Goal: Transaction & Acquisition: Download file/media

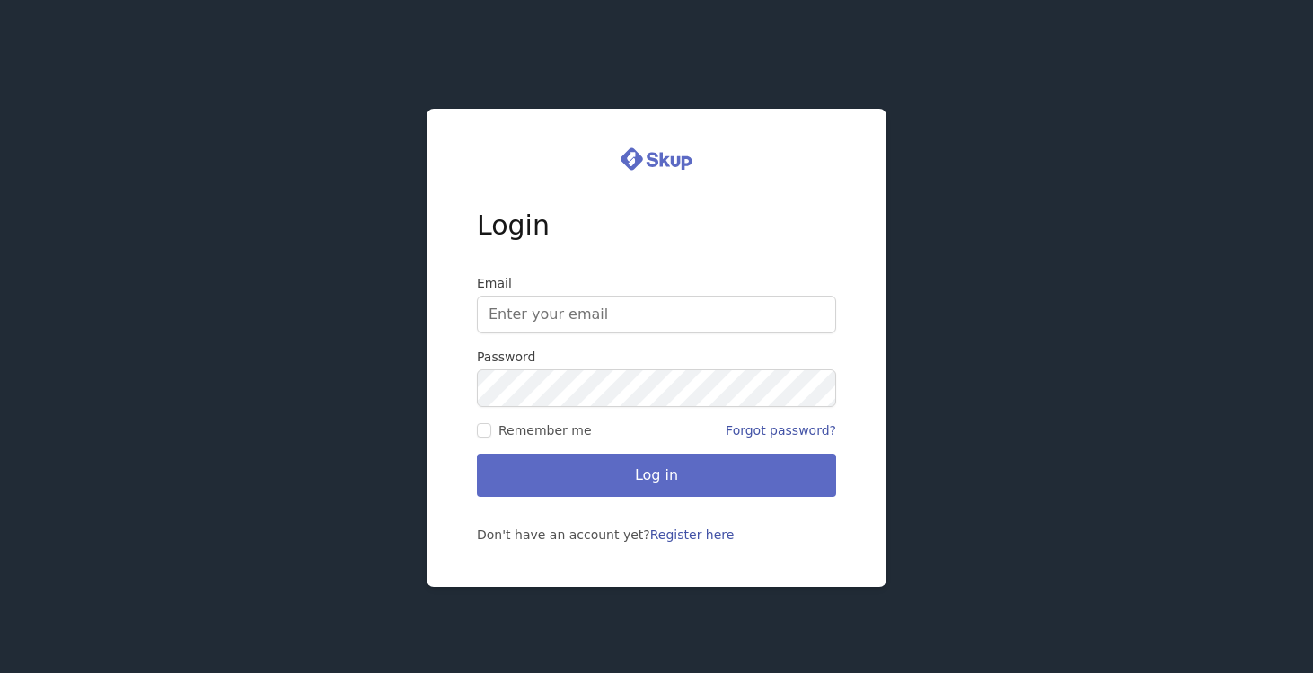
type input "[EMAIL_ADDRESS][DOMAIN_NAME]"
drag, startPoint x: 707, startPoint y: 481, endPoint x: 329, endPoint y: 418, distance: 383.2
click at [329, 418] on div "Login Email [EMAIL_ADDRESS][DOMAIN_NAME] Password Remember me Forgot password? …" at bounding box center [656, 336] width 1313 height 673
click at [481, 430] on input "Remember me" at bounding box center [484, 430] width 14 height 14
checkbox input "true"
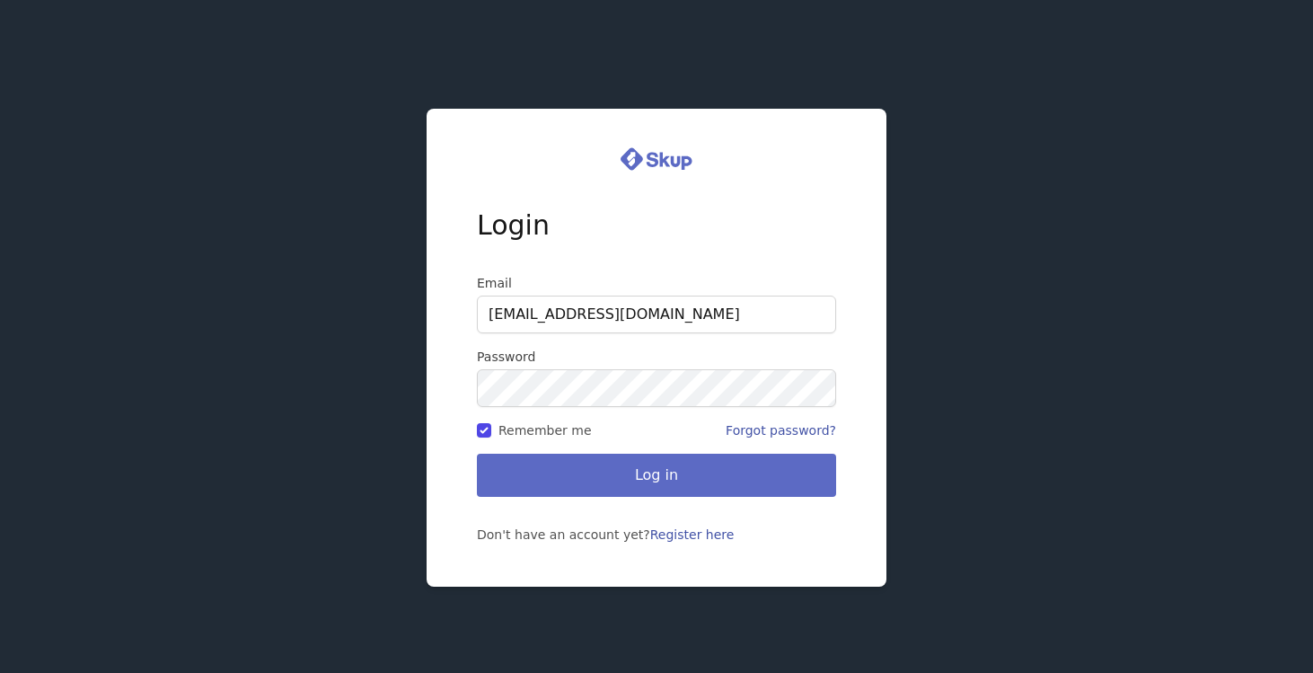
click at [555, 479] on button "Log in" at bounding box center [656, 474] width 359 height 43
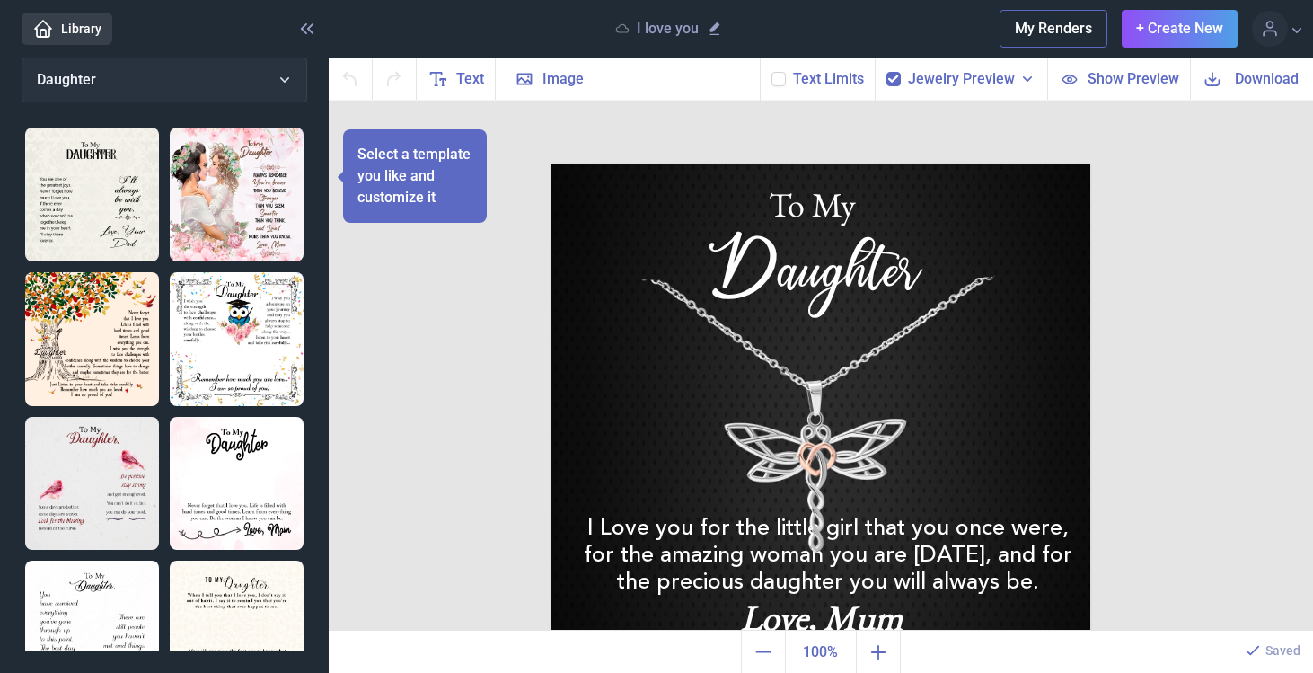
click at [784, 83] on icon at bounding box center [778, 79] width 11 height 11
click at [771, 72] on input "checkbox" at bounding box center [770, 71] width 1 height 1
checkbox input "true"
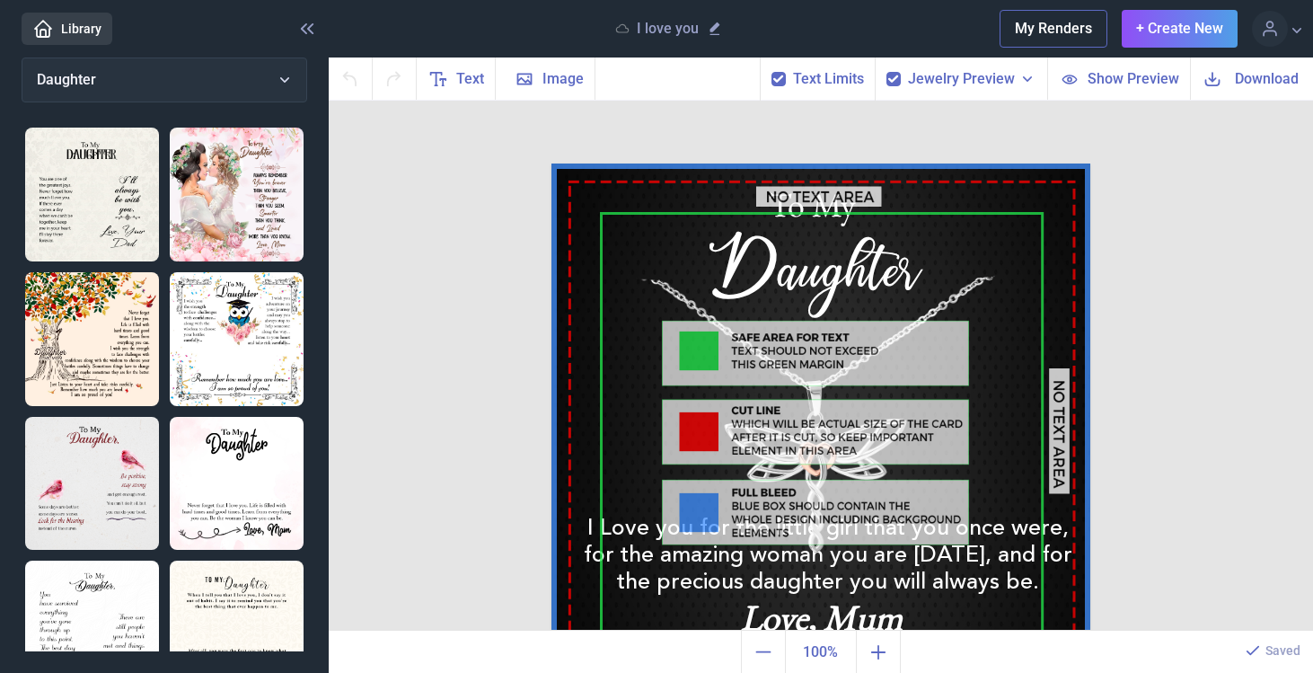
click at [898, 77] on use at bounding box center [893, 78] width 10 height 7
click at [886, 72] on input "checkbox" at bounding box center [885, 71] width 1 height 1
checkbox input "false"
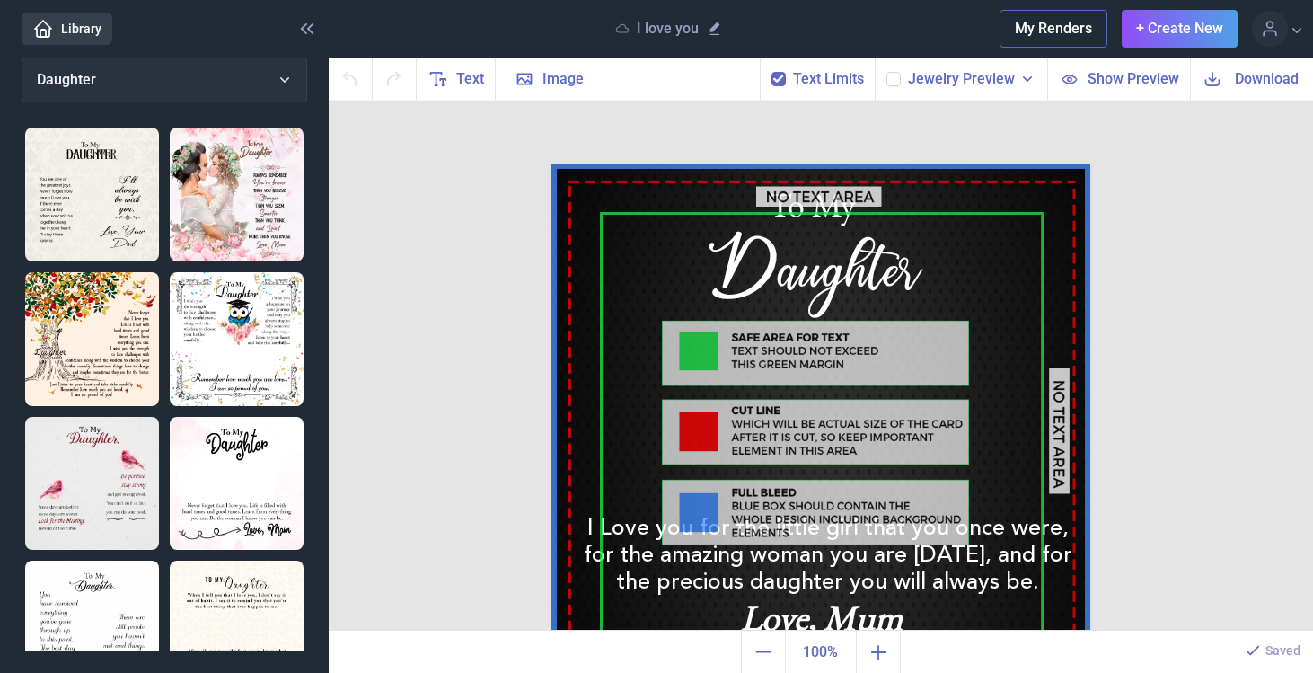
click at [782, 76] on icon at bounding box center [778, 79] width 11 height 11
click at [771, 72] on input "checkbox" at bounding box center [770, 71] width 1 height 1
checkbox input "false"
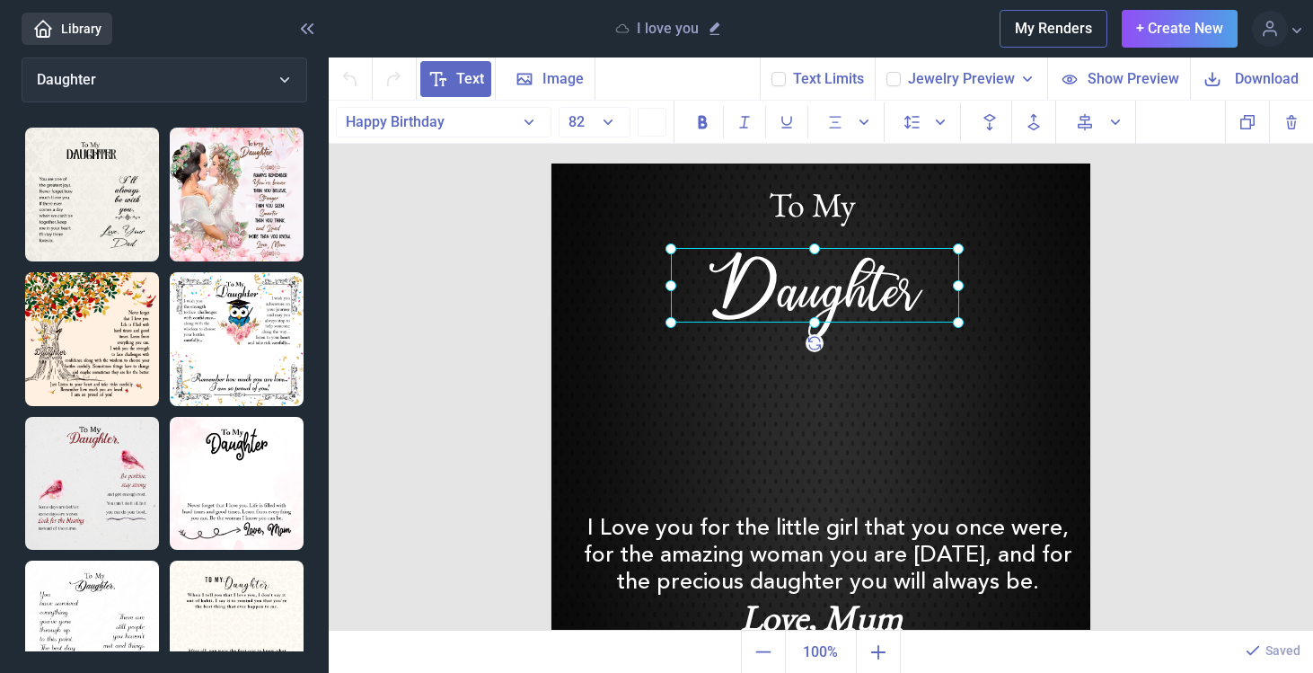
drag, startPoint x: 822, startPoint y: 259, endPoint x: 822, endPoint y: 279, distance: 20.7
click at [551, 163] on div "Daughter" at bounding box center [551, 163] width 0 height 0
click at [599, 119] on button "82" at bounding box center [594, 122] width 72 height 31
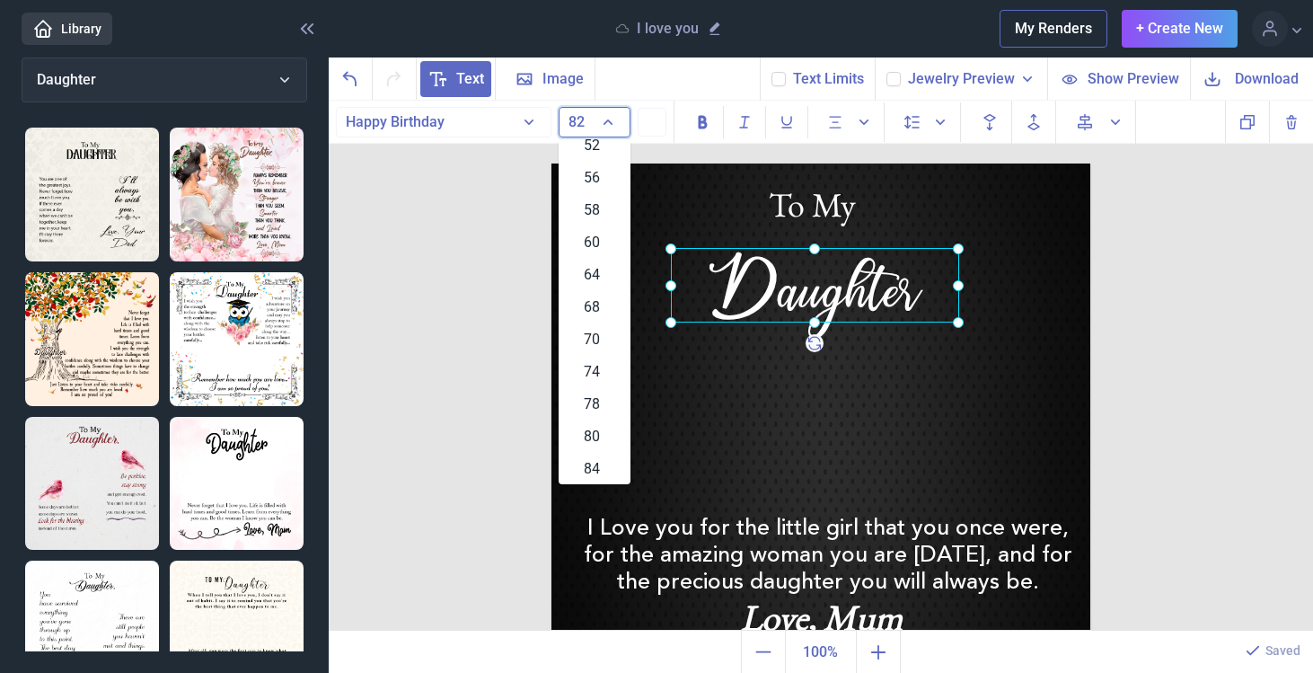
scroll to position [590, 0]
click at [599, 375] on span "74" at bounding box center [592, 374] width 16 height 22
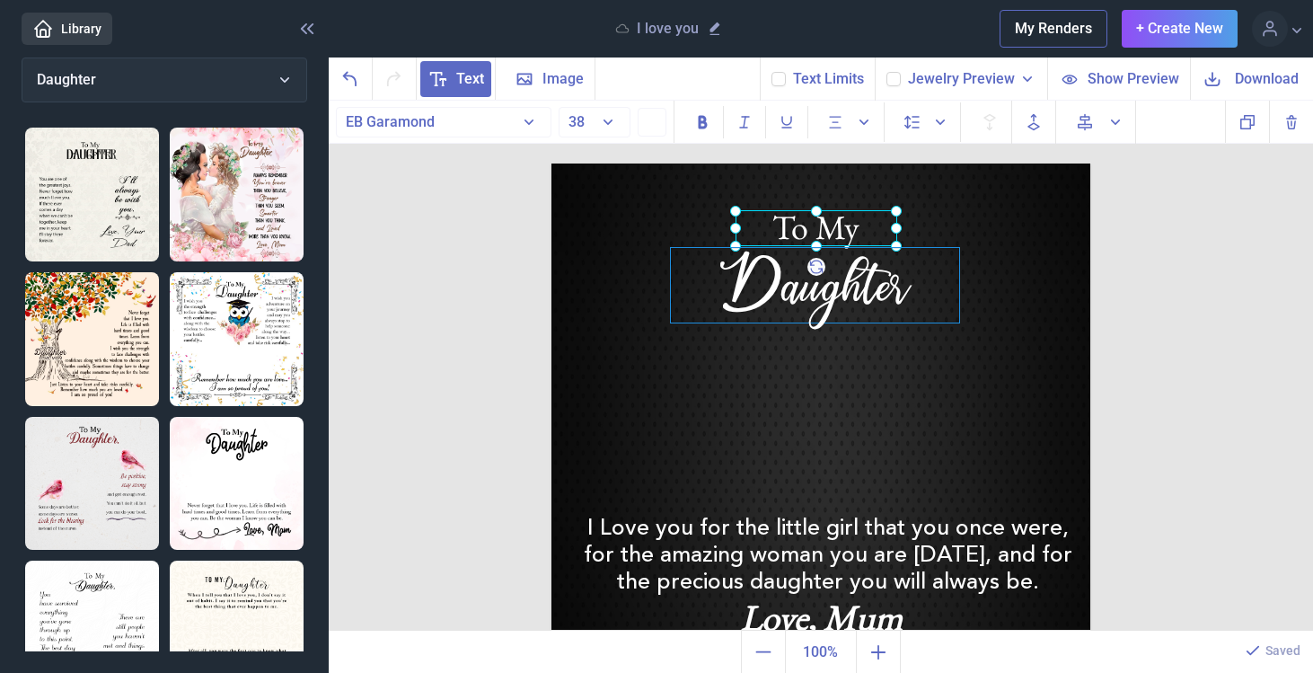
drag, startPoint x: 835, startPoint y: 205, endPoint x: 839, endPoint y: 227, distance: 22.7
click at [839, 227] on div "To My Daughter I Love you for the little girl that you once were, for the amazi…" at bounding box center [820, 432] width 539 height 539
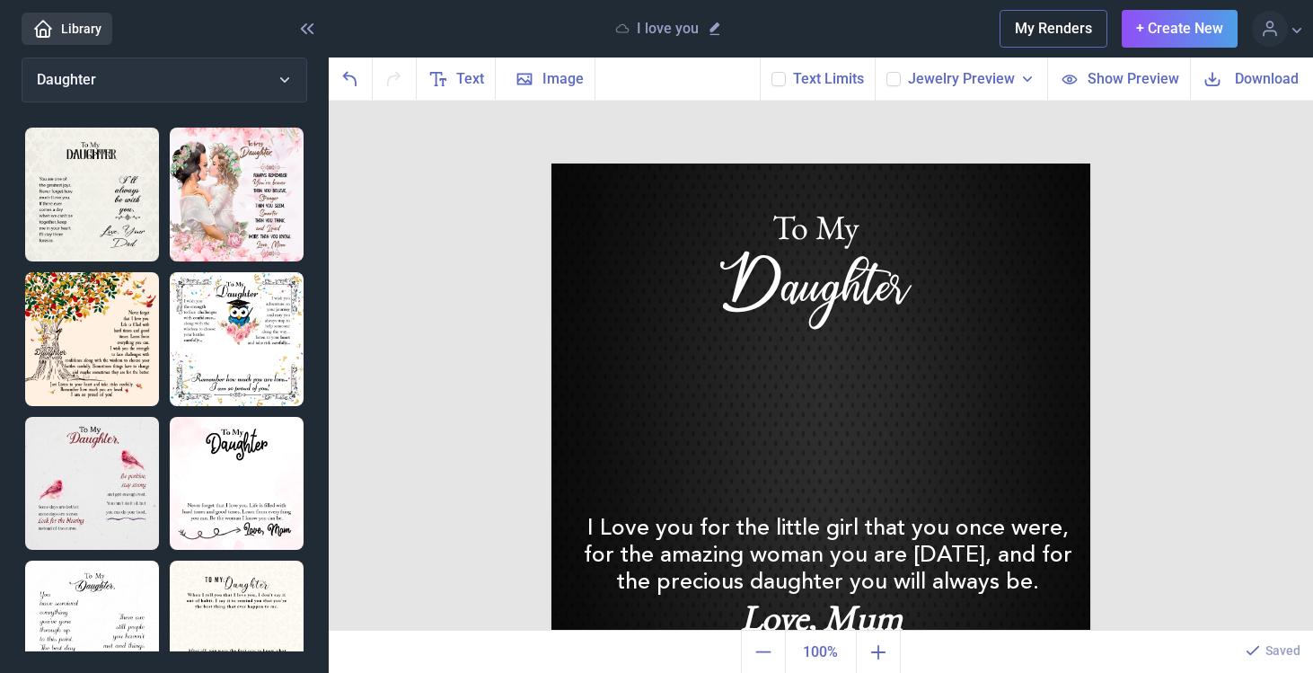
click at [819, 408] on img at bounding box center [820, 432] width 539 height 539
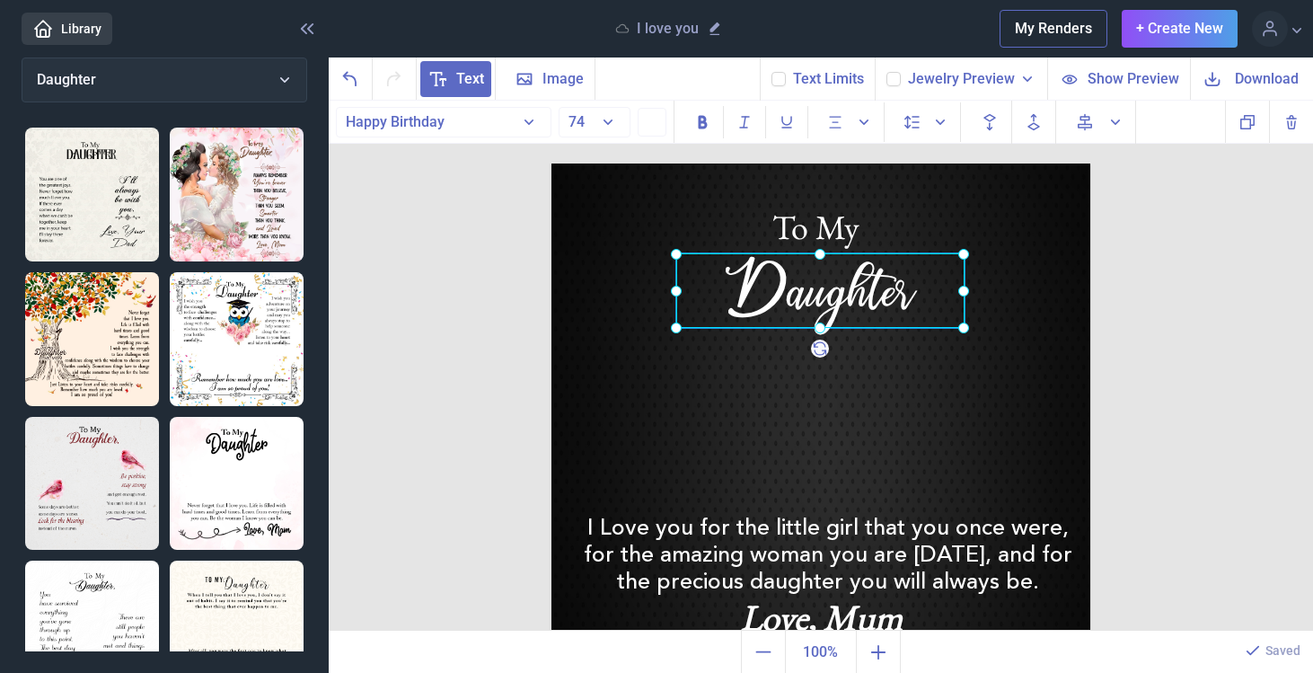
click at [830, 253] on div "Daughter" at bounding box center [820, 290] width 288 height 75
click at [936, 188] on img at bounding box center [820, 432] width 539 height 539
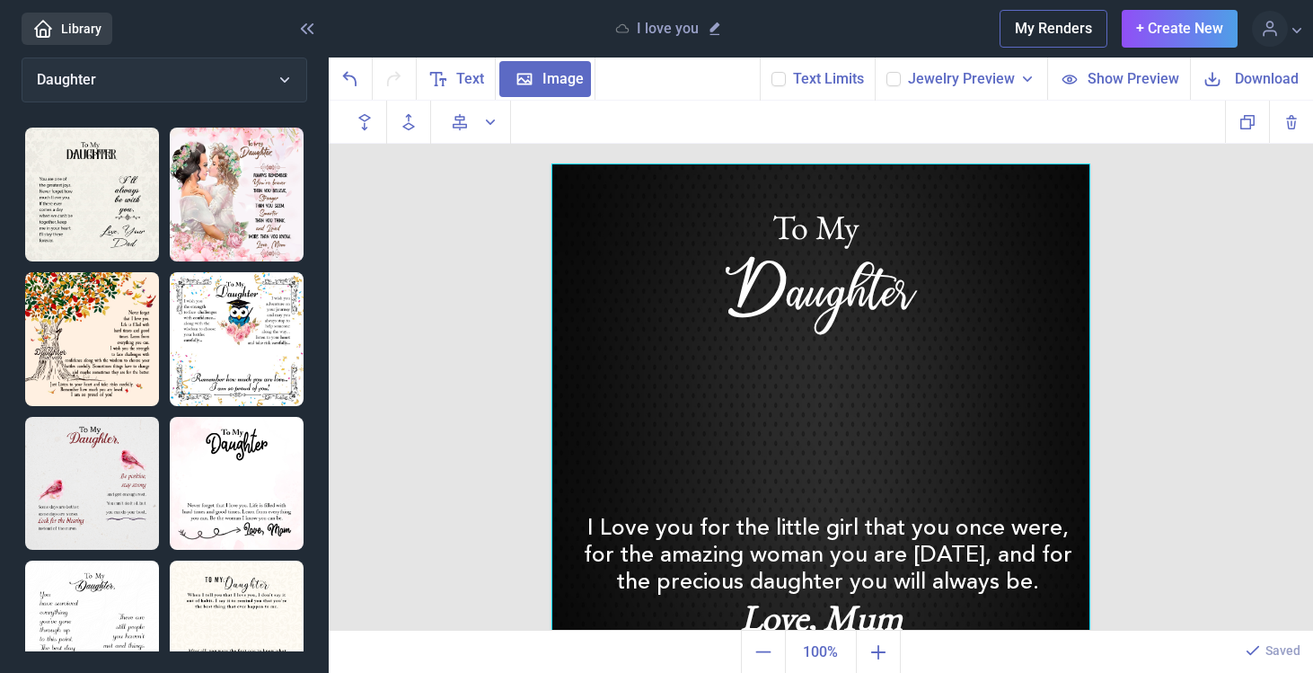
click at [898, 78] on use at bounding box center [893, 78] width 10 height 7
click at [886, 72] on input "checkbox" at bounding box center [885, 71] width 1 height 1
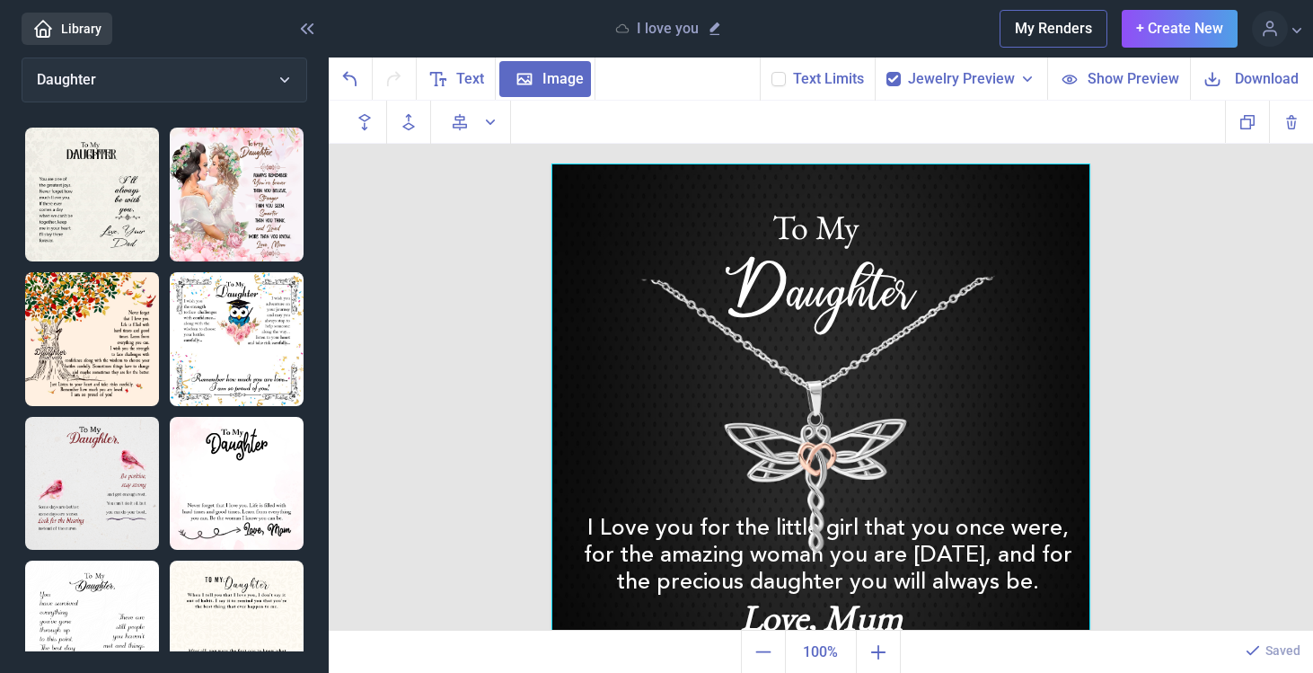
click at [898, 78] on use at bounding box center [893, 78] width 10 height 7
click at [886, 72] on input "checkbox" at bounding box center [885, 71] width 1 height 1
checkbox input "false"
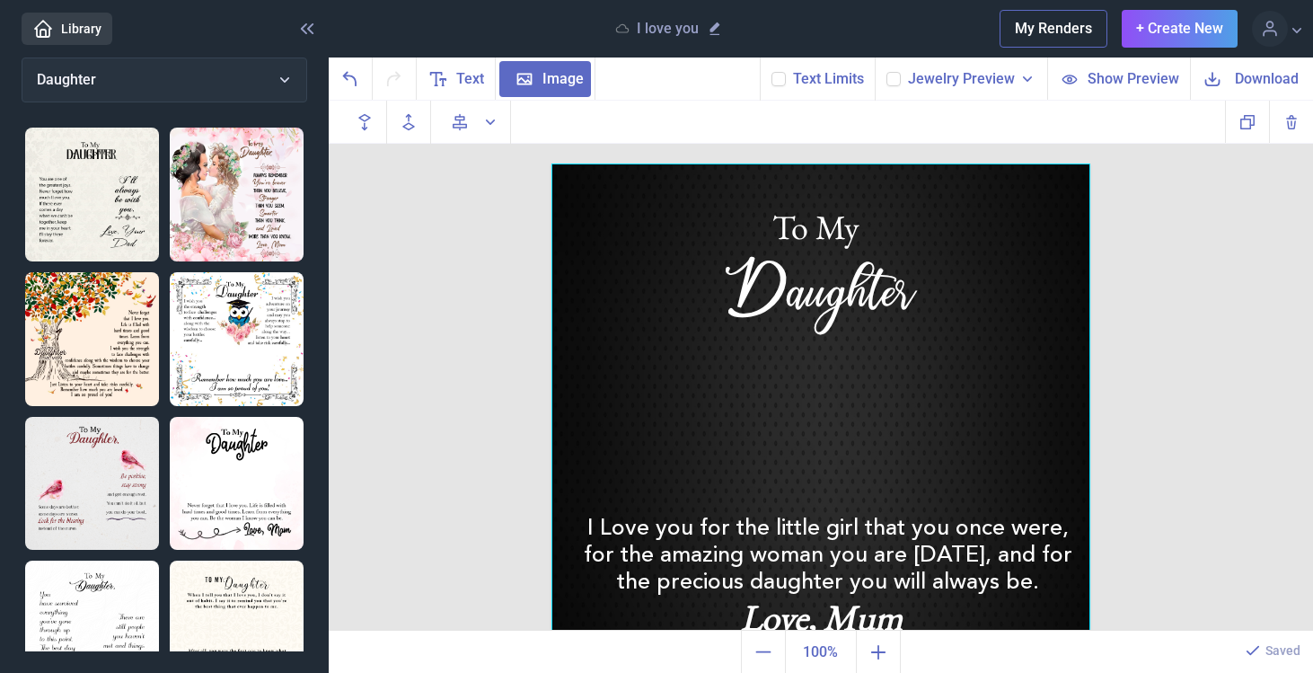
click at [783, 79] on use at bounding box center [778, 78] width 10 height 7
click at [771, 72] on input "checkbox" at bounding box center [770, 71] width 1 height 1
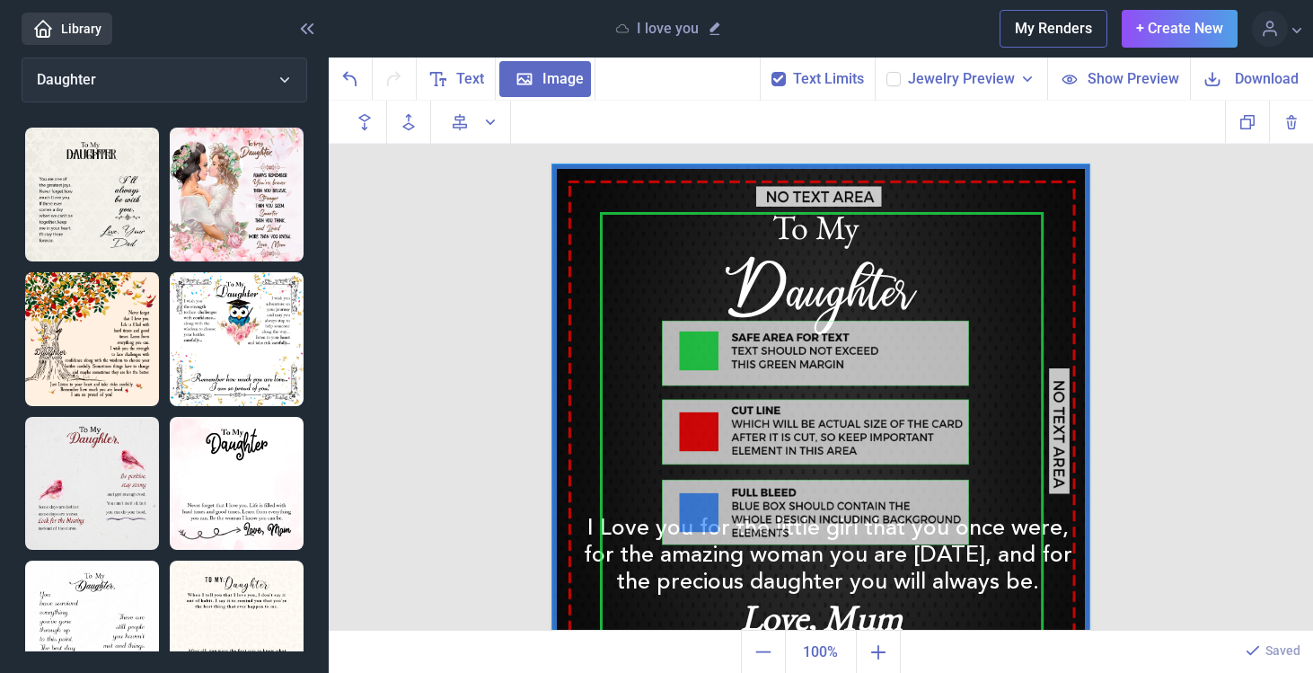
click at [783, 79] on use at bounding box center [778, 78] width 10 height 7
click at [771, 72] on input "checkbox" at bounding box center [770, 71] width 1 height 1
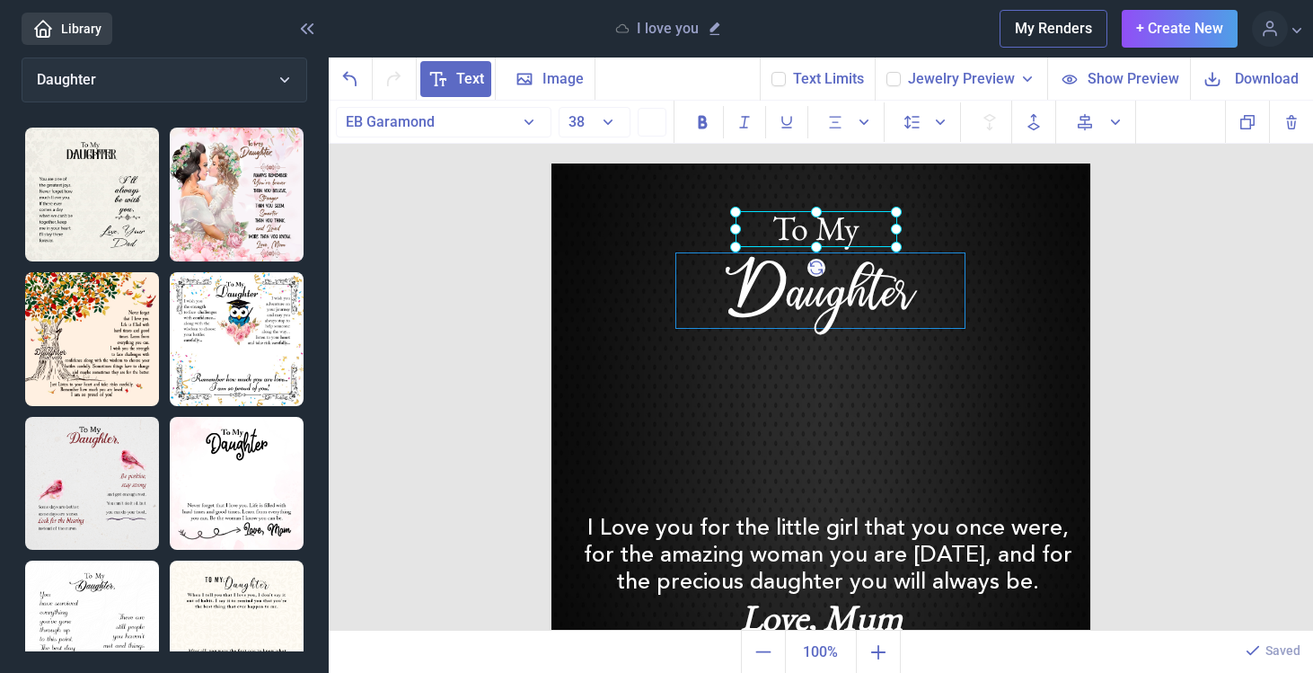
click at [825, 227] on div "To My Daughter I Love you for the little girl that you once were, for the amazi…" at bounding box center [820, 432] width 539 height 539
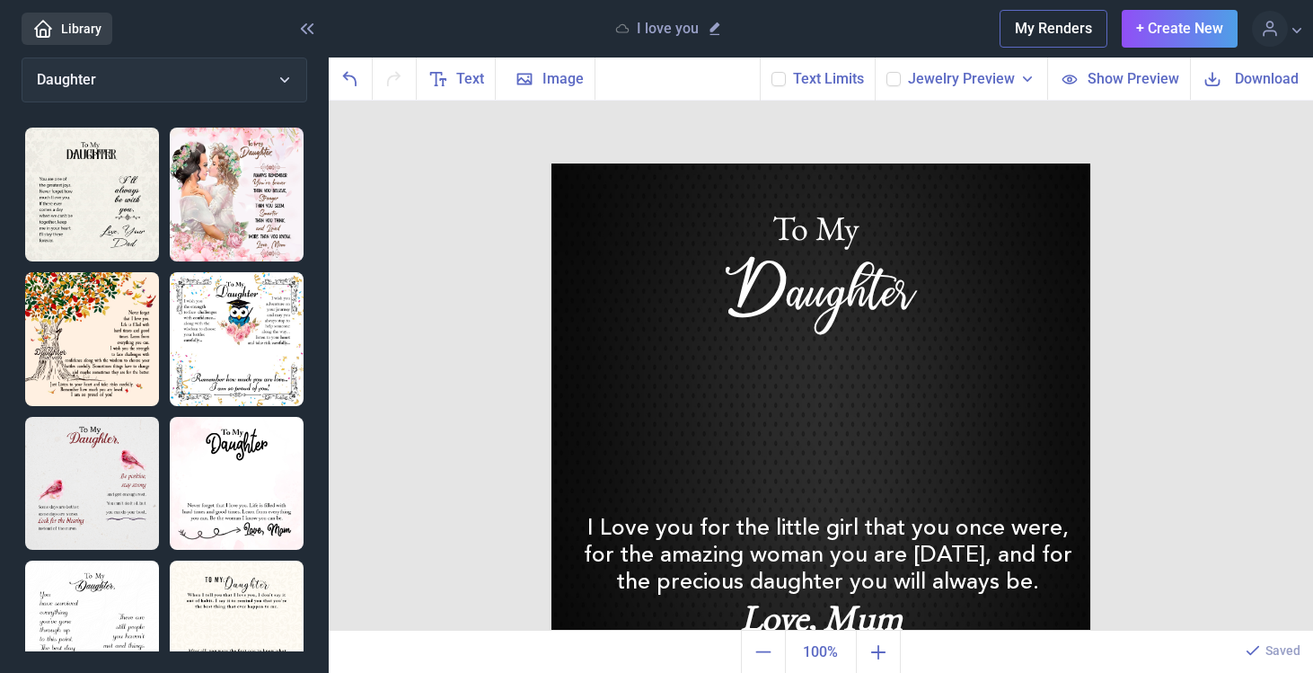
click at [781, 76] on icon at bounding box center [778, 79] width 11 height 11
click at [771, 72] on input "checkbox" at bounding box center [770, 71] width 1 height 1
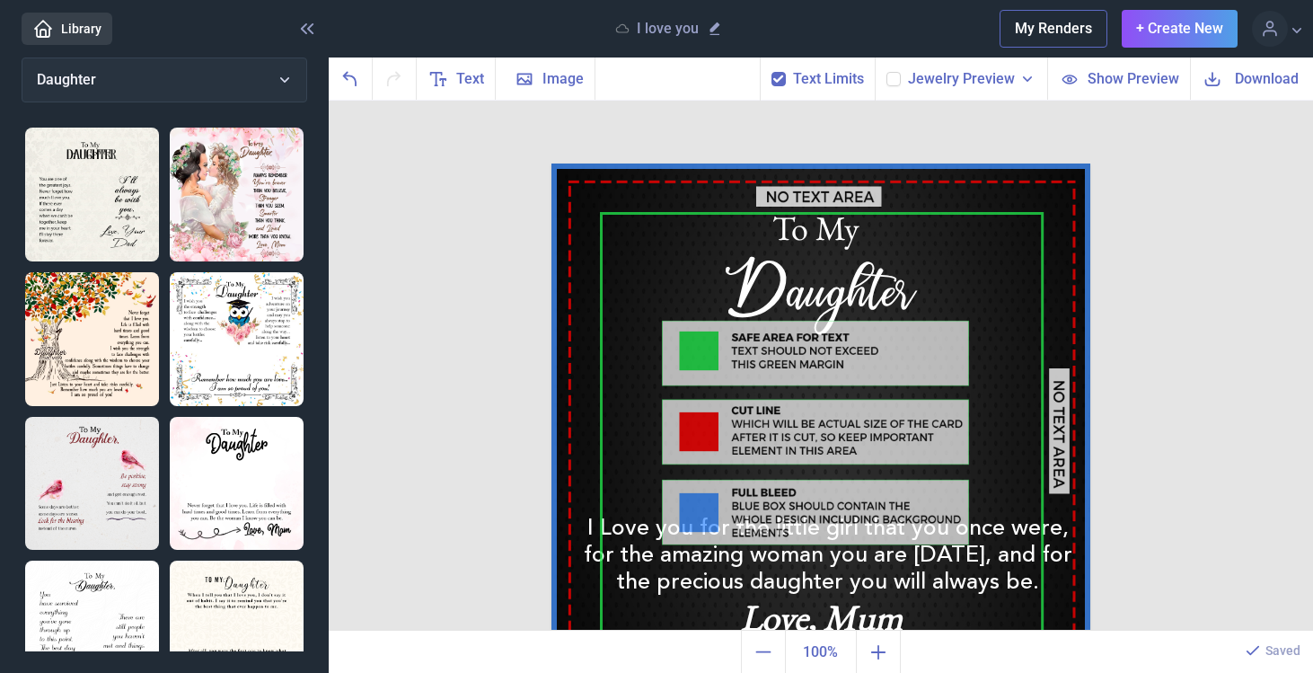
click at [781, 76] on icon at bounding box center [778, 79] width 11 height 11
click at [771, 72] on input "checkbox" at bounding box center [770, 71] width 1 height 1
checkbox input "false"
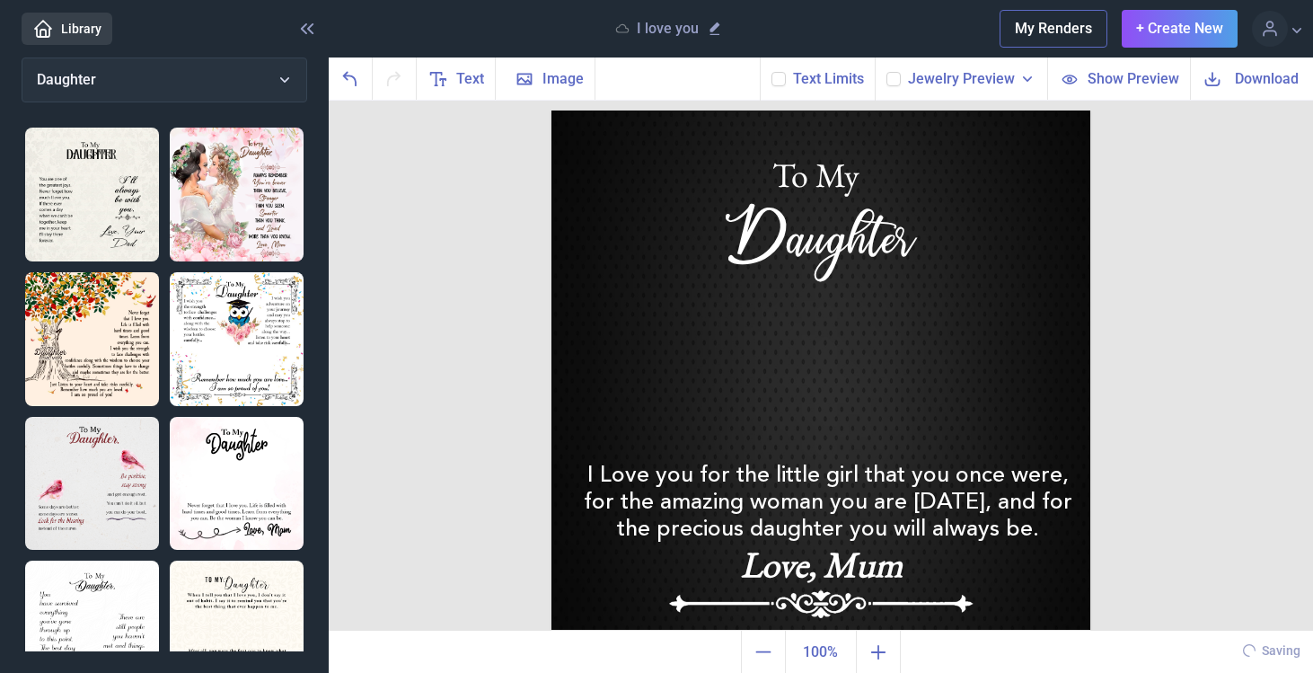
scroll to position [71, 0]
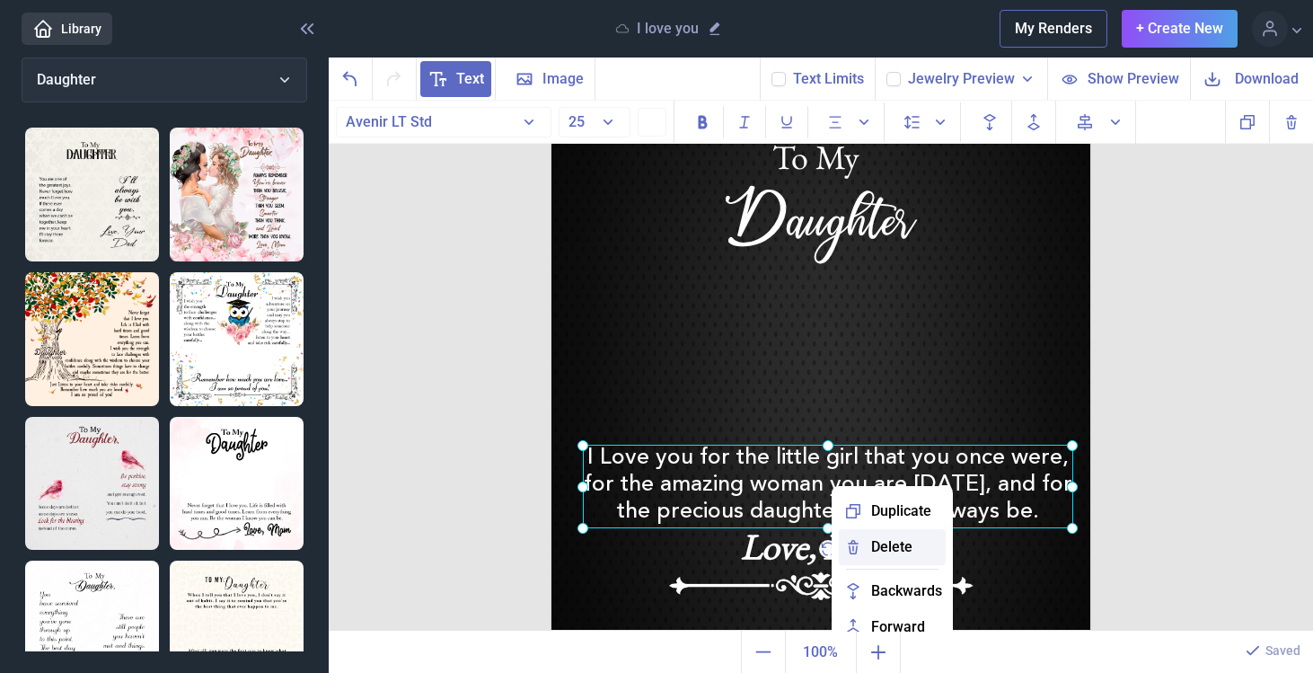
click at [875, 542] on span "Delete" at bounding box center [891, 547] width 41 height 22
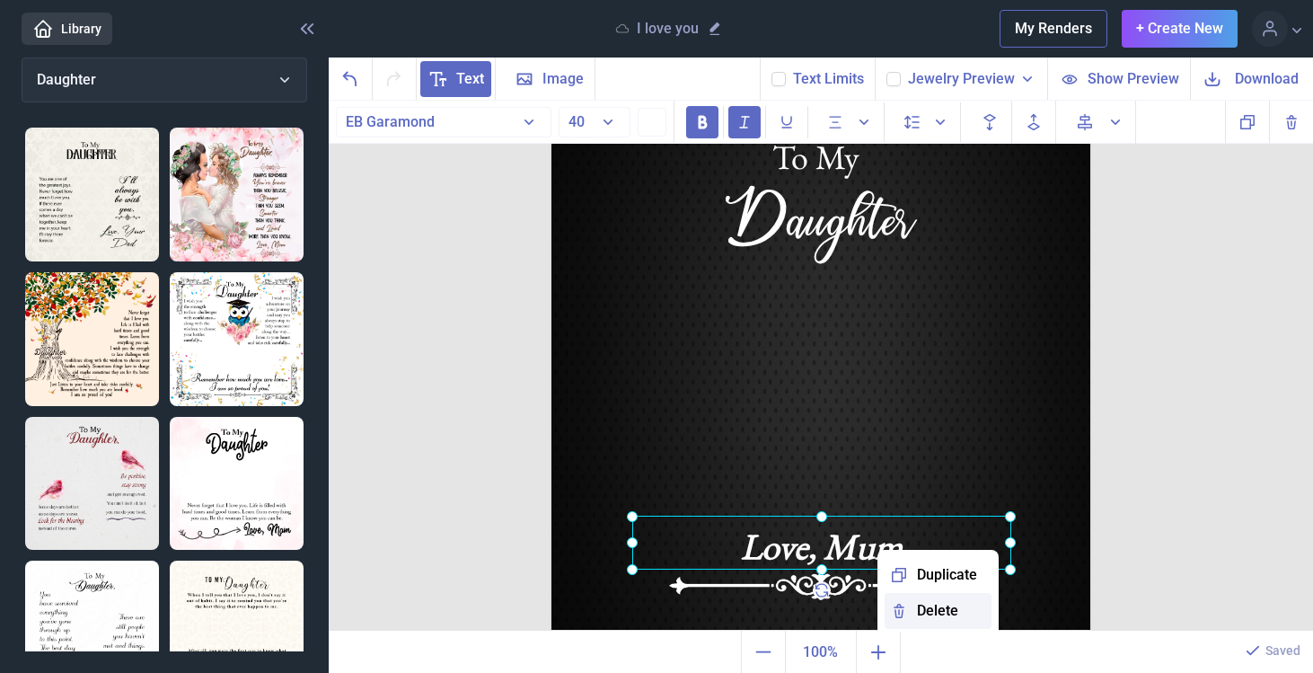
click at [946, 610] on span "Delete" at bounding box center [937, 611] width 41 height 22
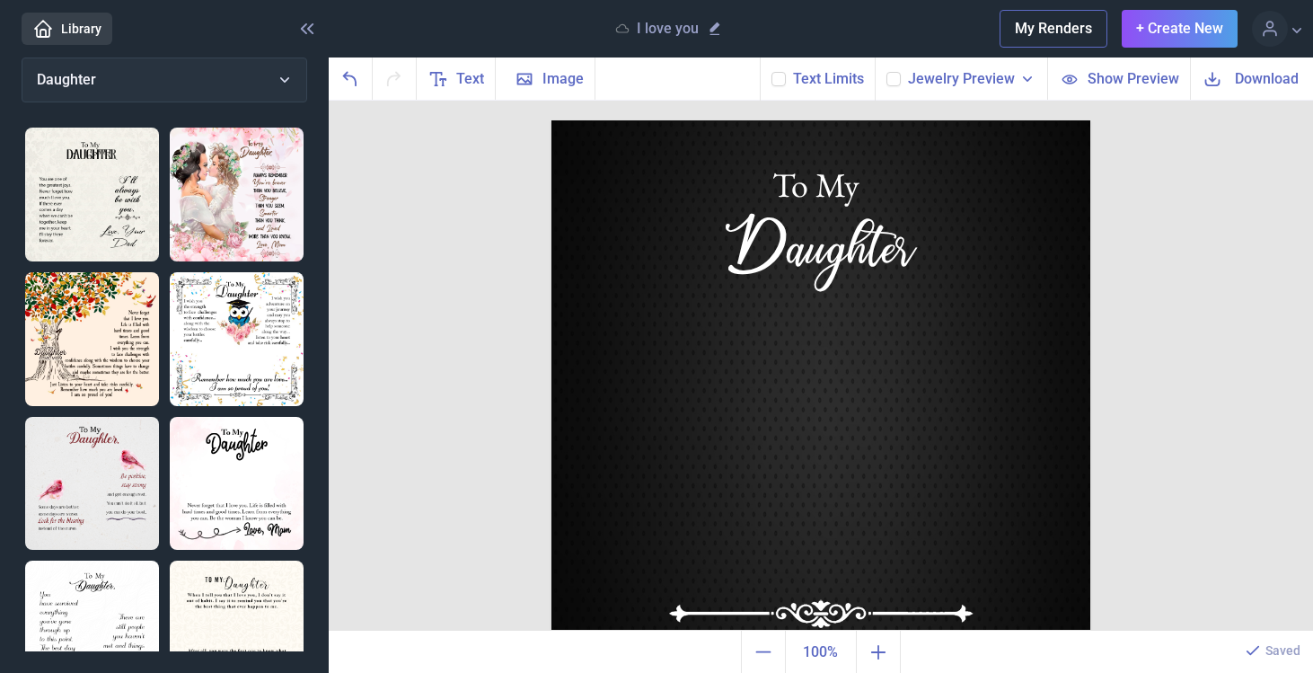
scroll to position [52, 0]
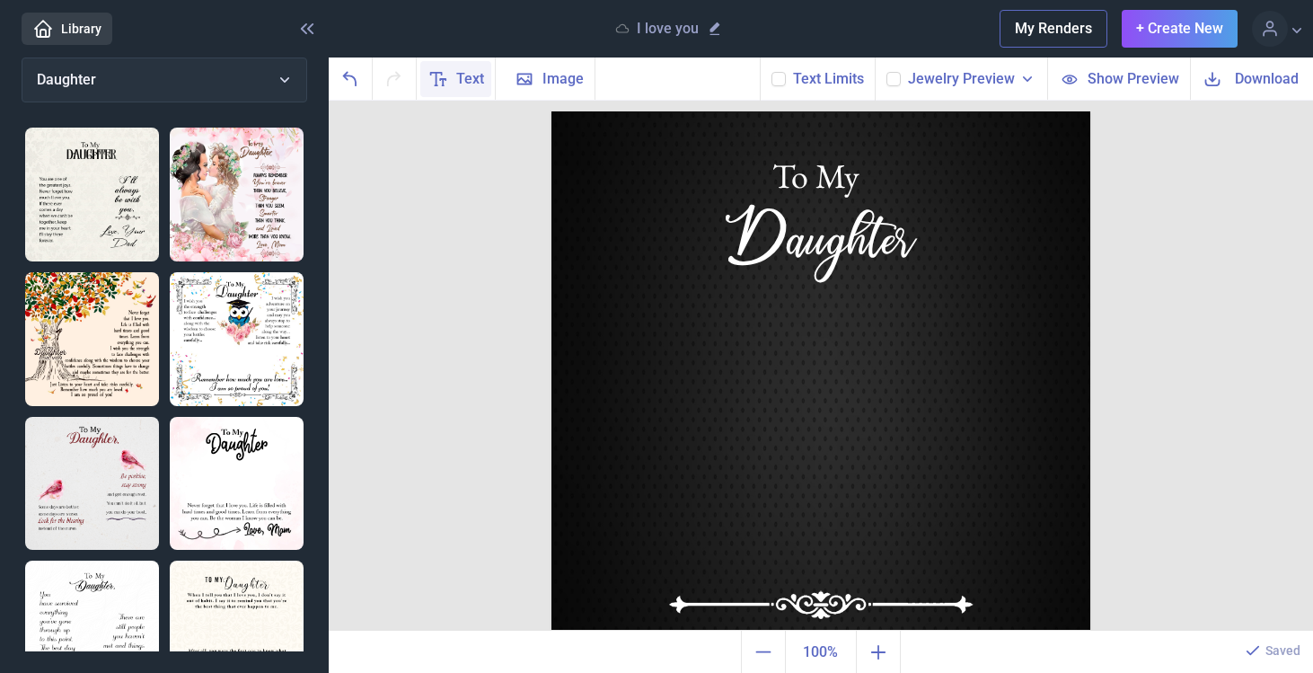
click at [443, 80] on icon at bounding box center [438, 79] width 22 height 22
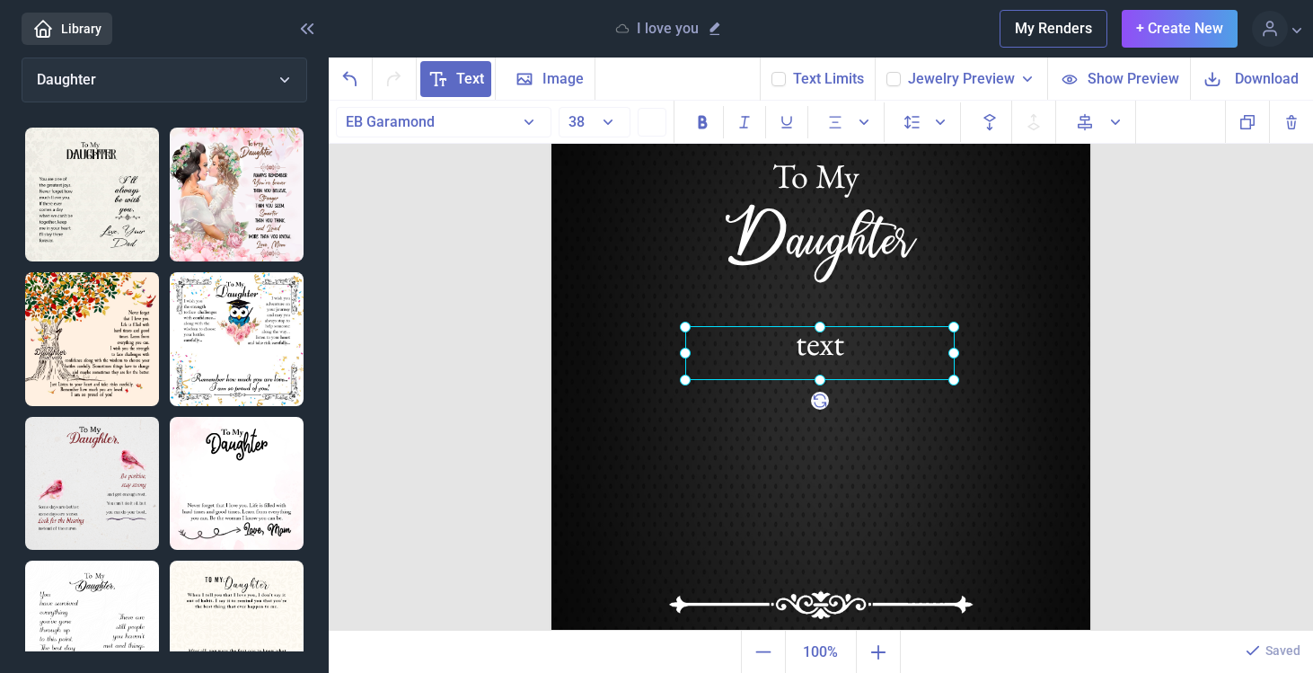
drag, startPoint x: 685, startPoint y: 182, endPoint x: 729, endPoint y: 352, distance: 175.3
click at [729, 352] on div at bounding box center [819, 353] width 269 height 54
click at [830, 345] on div at bounding box center [819, 353] width 269 height 54
click at [830, 345] on div "text" at bounding box center [819, 353] width 269 height 54
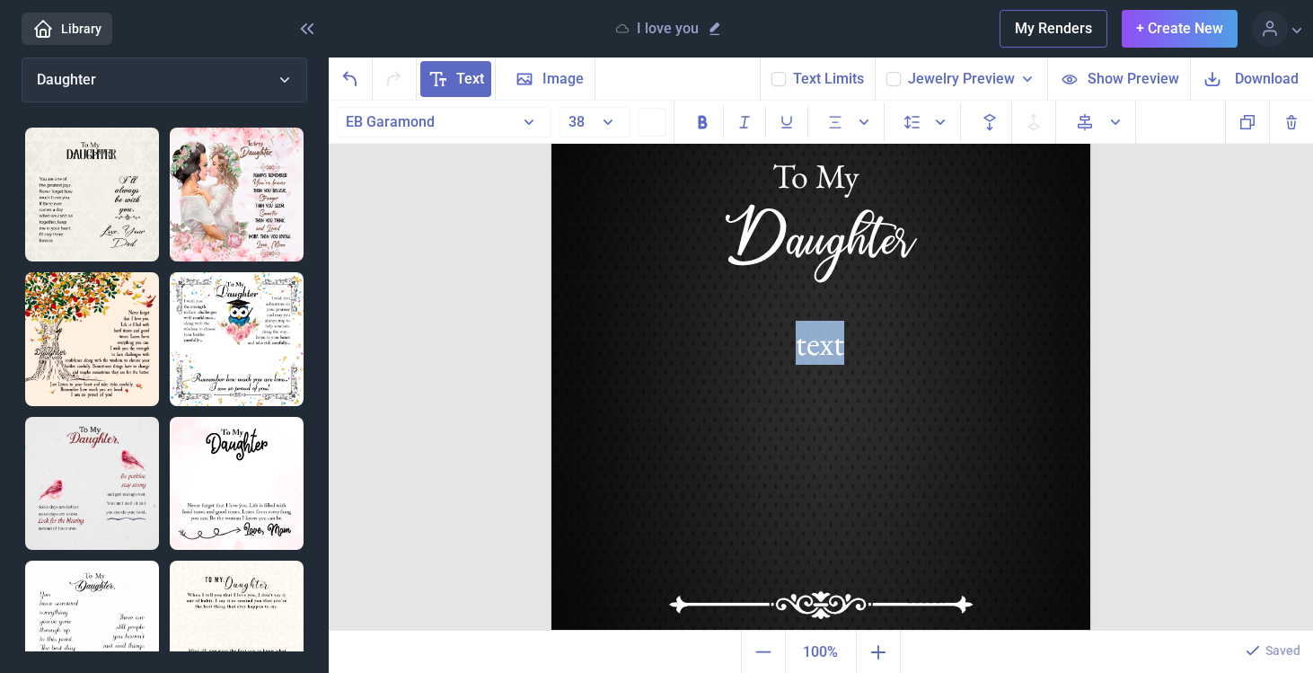
click at [830, 345] on div "text" at bounding box center [819, 353] width 269 height 54
click at [609, 124] on button "38" at bounding box center [594, 122] width 72 height 31
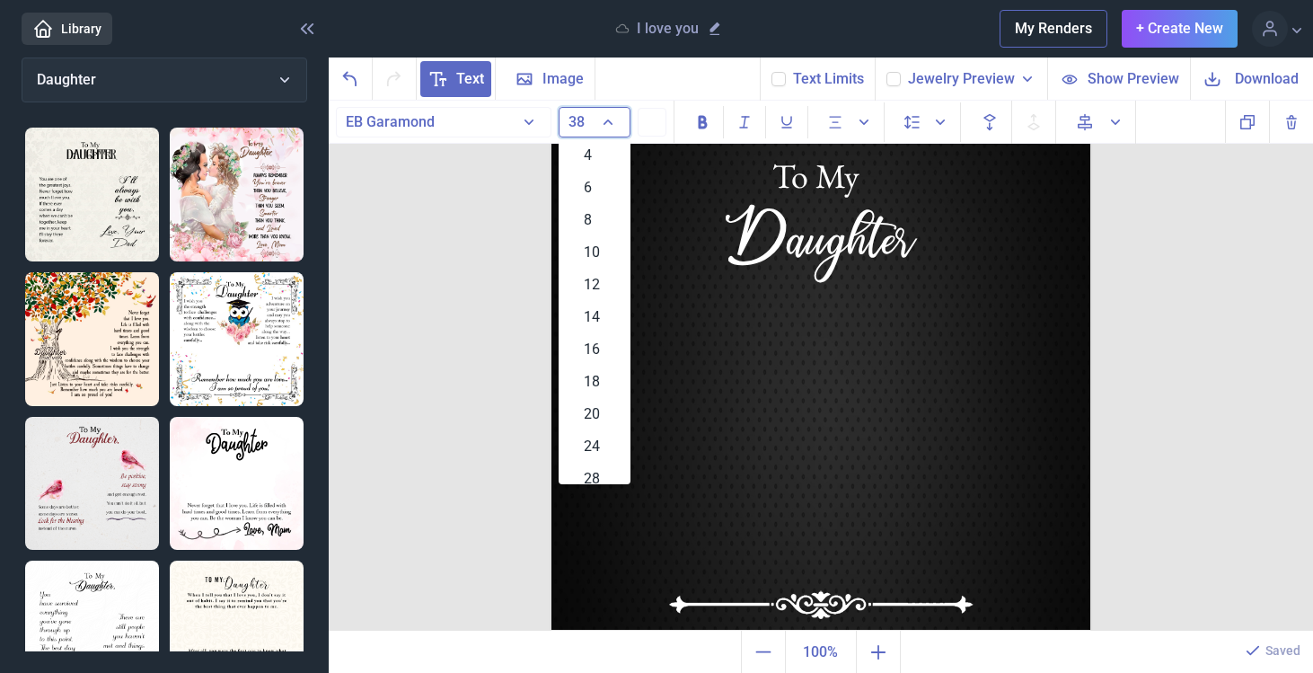
scroll to position [22, 0]
click at [602, 457] on div "28" at bounding box center [594, 456] width 72 height 32
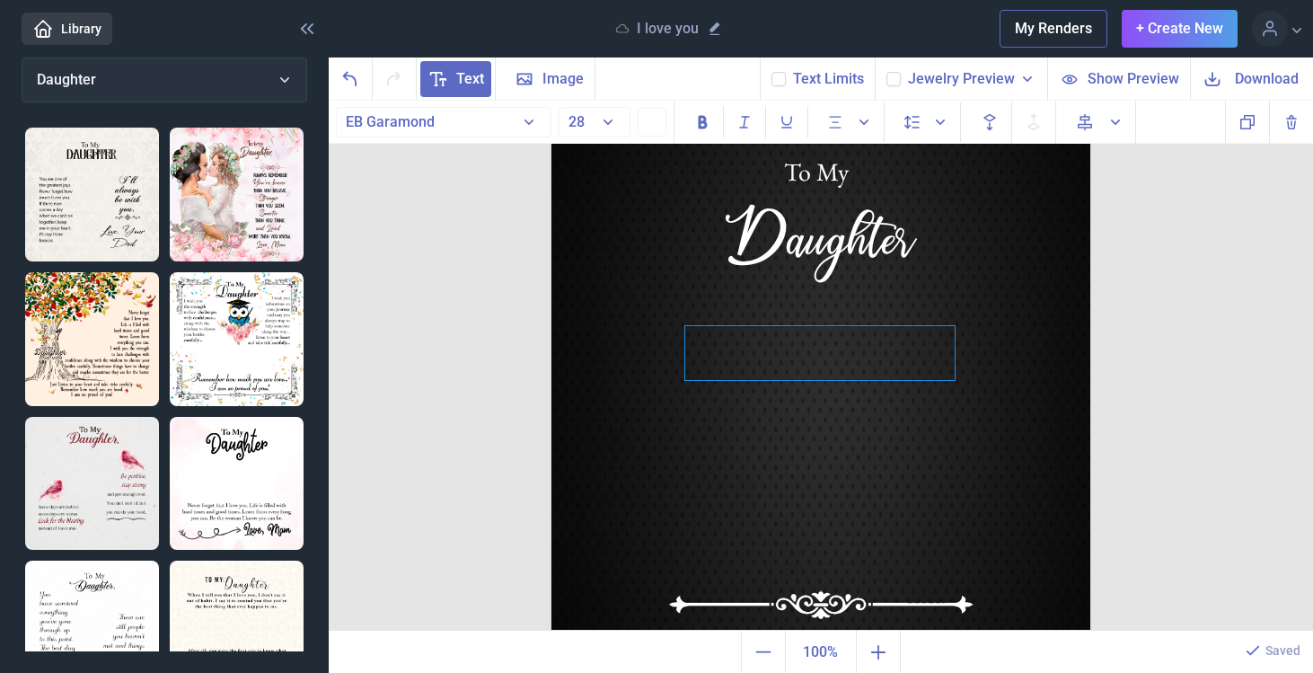
click at [816, 340] on div at bounding box center [819, 353] width 269 height 54
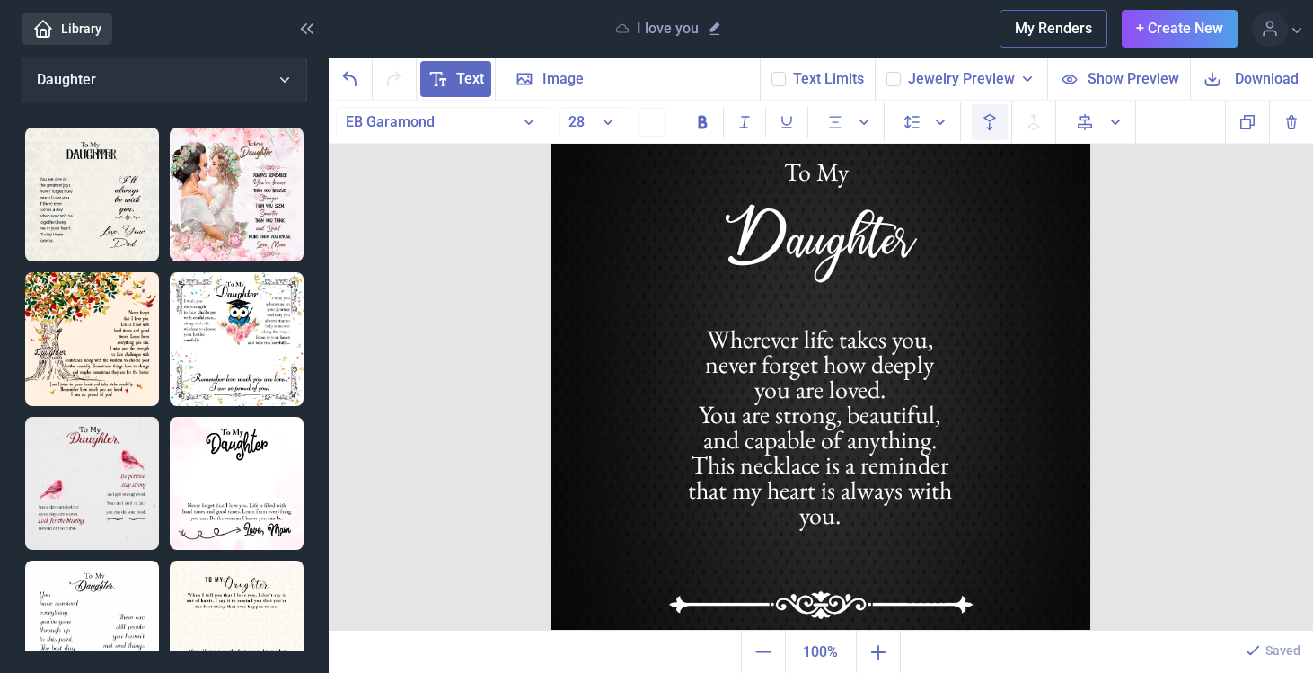
click at [998, 123] on icon "Backwards" at bounding box center [990, 122] width 22 height 22
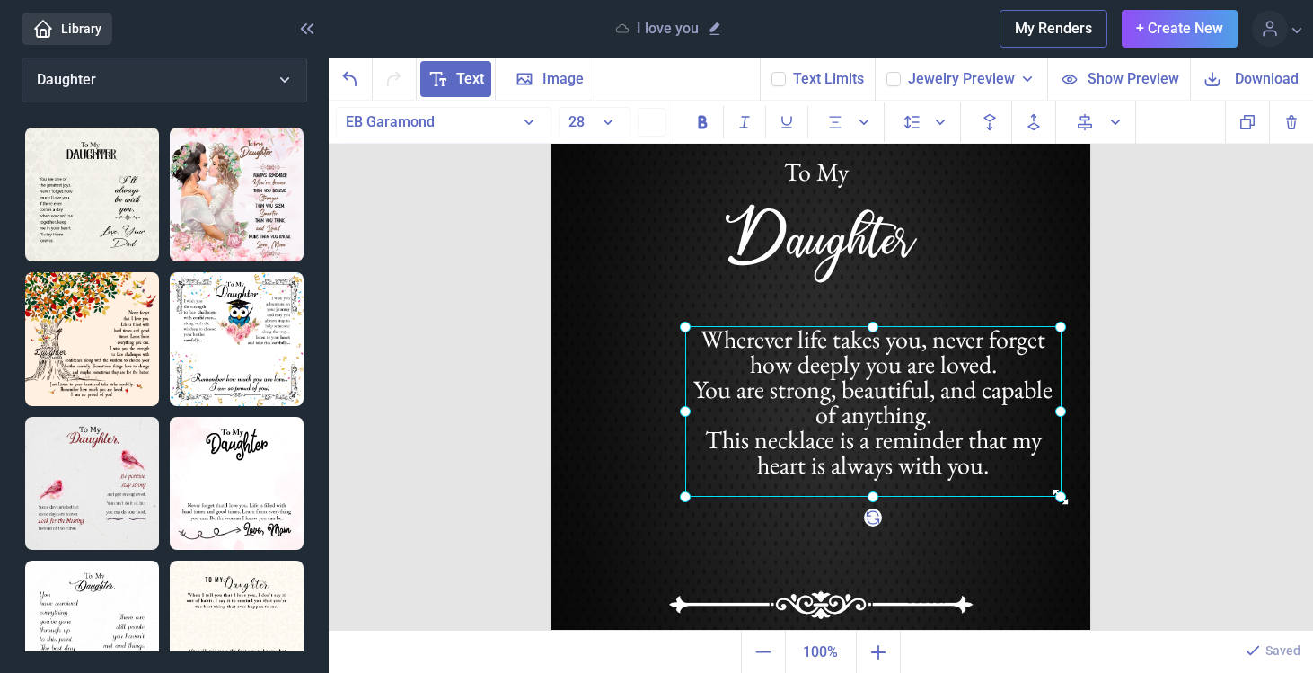
drag, startPoint x: 954, startPoint y: 382, endPoint x: 1060, endPoint y: 498, distance: 158.2
click at [1060, 498] on icon at bounding box center [1060, 497] width 18 height 18
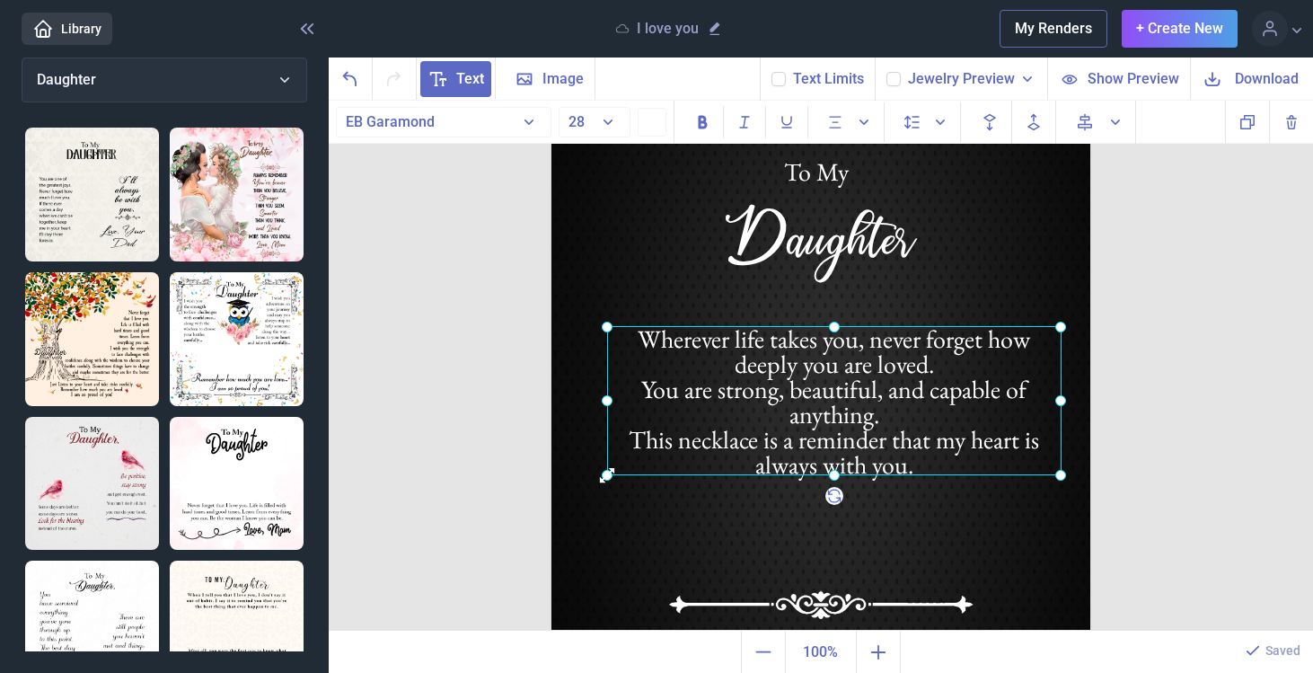
drag, startPoint x: 686, startPoint y: 494, endPoint x: 609, endPoint y: 472, distance: 80.2
click at [609, 472] on use at bounding box center [607, 474] width 14 height 14
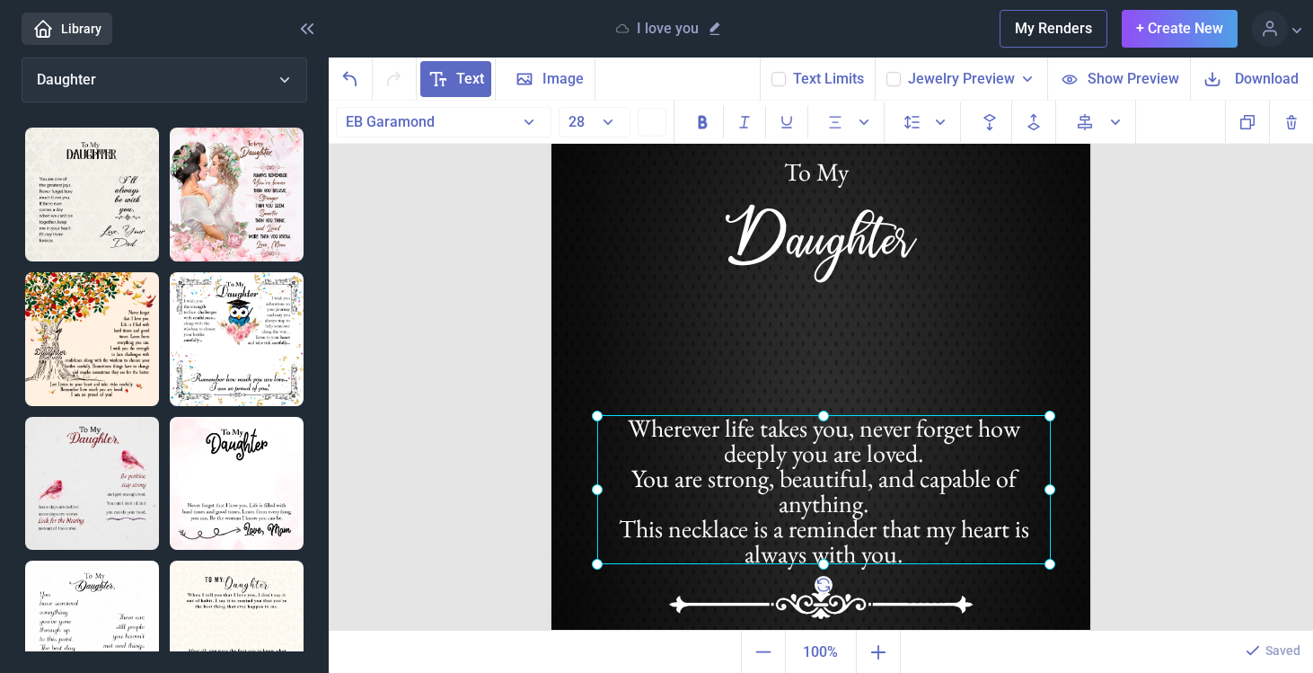
drag, startPoint x: 819, startPoint y: 421, endPoint x: 808, endPoint y: 510, distance: 89.5
click at [808, 510] on div at bounding box center [823, 489] width 453 height 149
click at [899, 78] on icon at bounding box center [893, 79] width 11 height 11
click at [886, 72] on input "checkbox" at bounding box center [885, 71] width 1 height 1
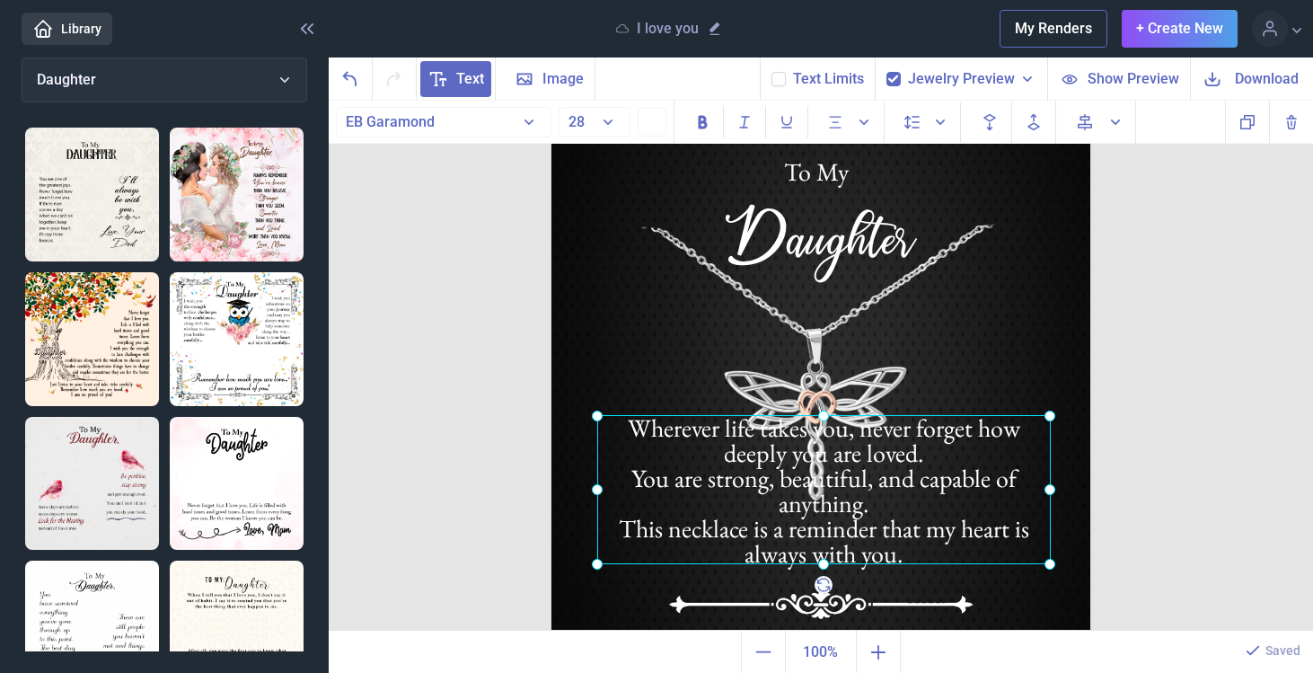
click at [899, 78] on icon at bounding box center [893, 79] width 11 height 11
click at [886, 72] on input "checkbox" at bounding box center [885, 71] width 1 height 1
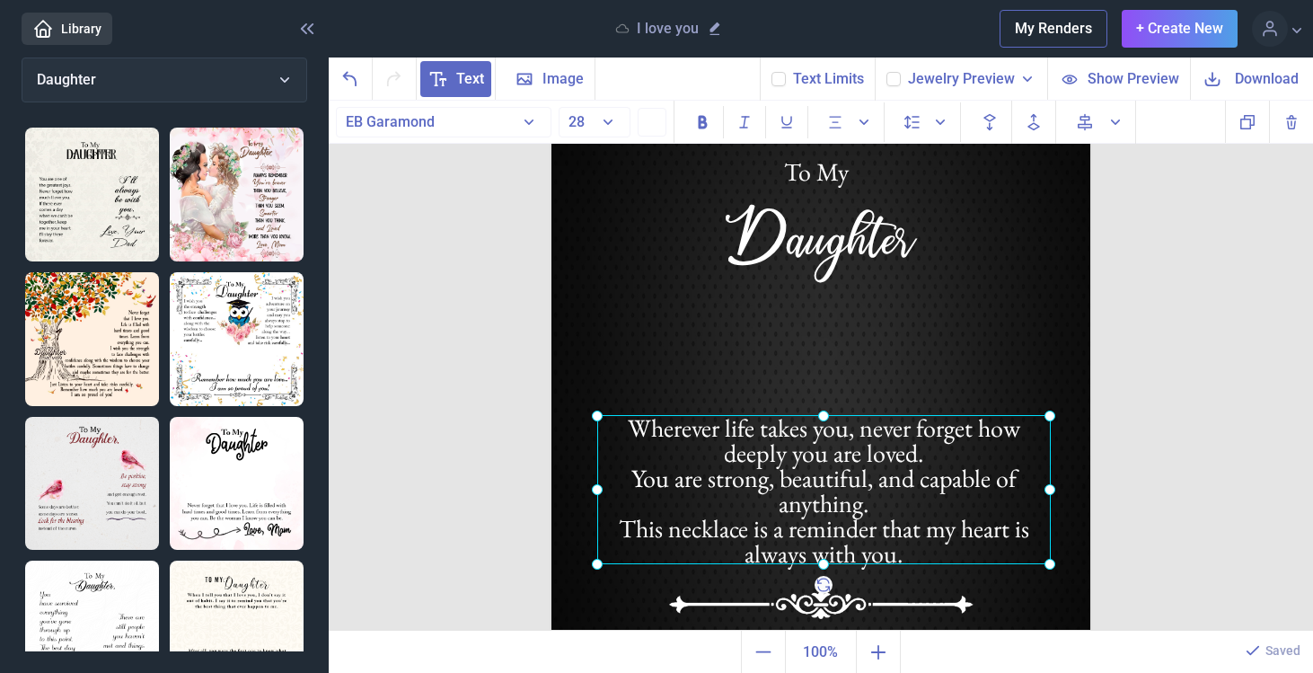
click at [1014, 213] on img at bounding box center [820, 380] width 539 height 539
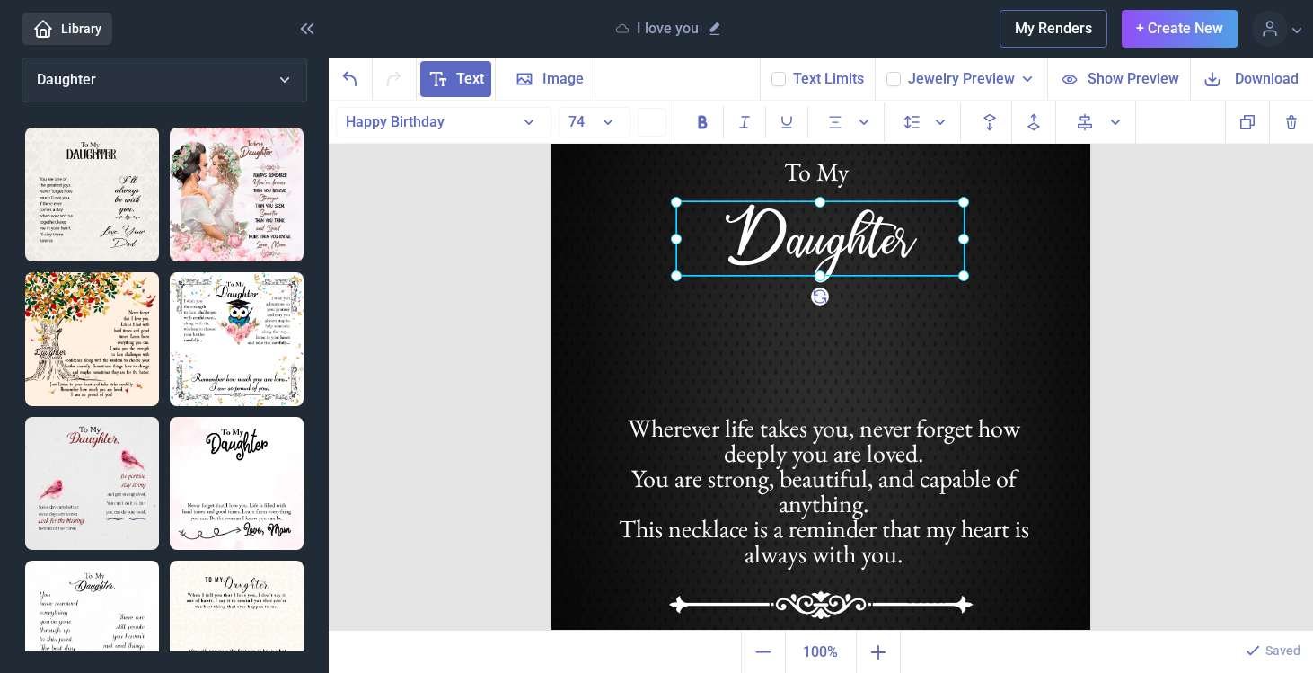
click at [551, 111] on div "Daughter" at bounding box center [551, 111] width 0 height 0
click at [611, 120] on button "74" at bounding box center [594, 122] width 72 height 31
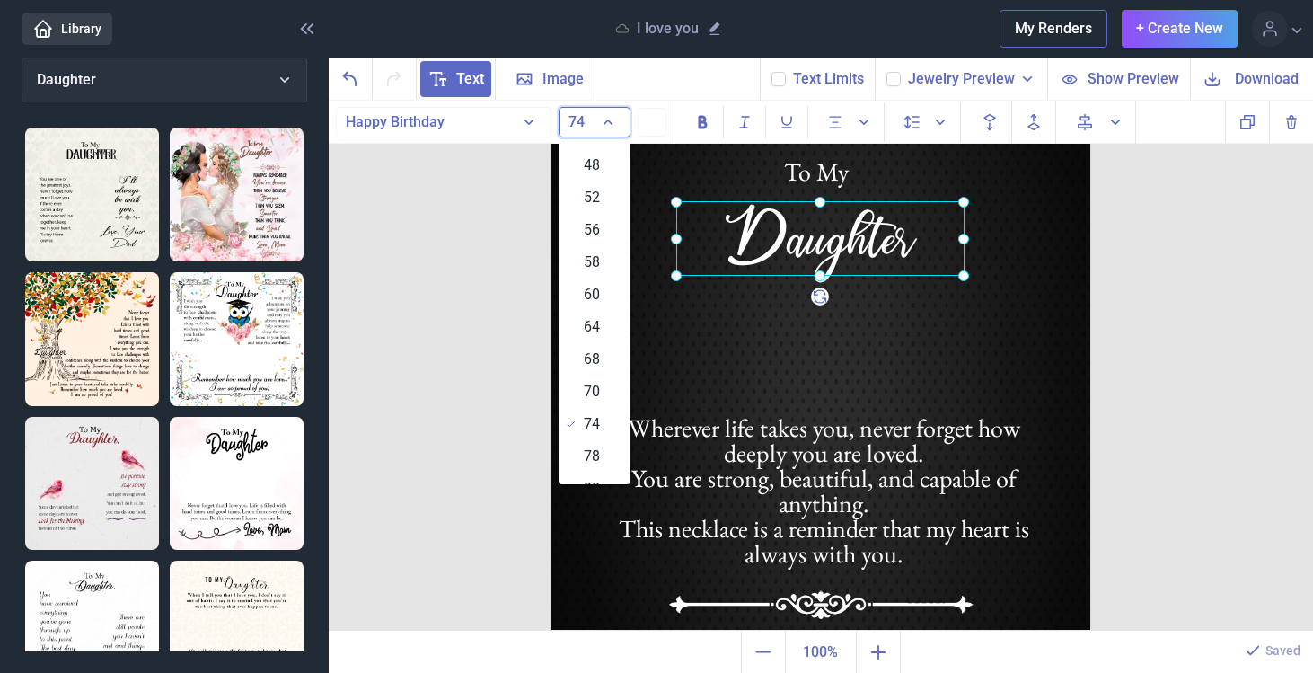
scroll to position [536, 0]
click at [593, 332] on span "64" at bounding box center [592, 331] width 16 height 22
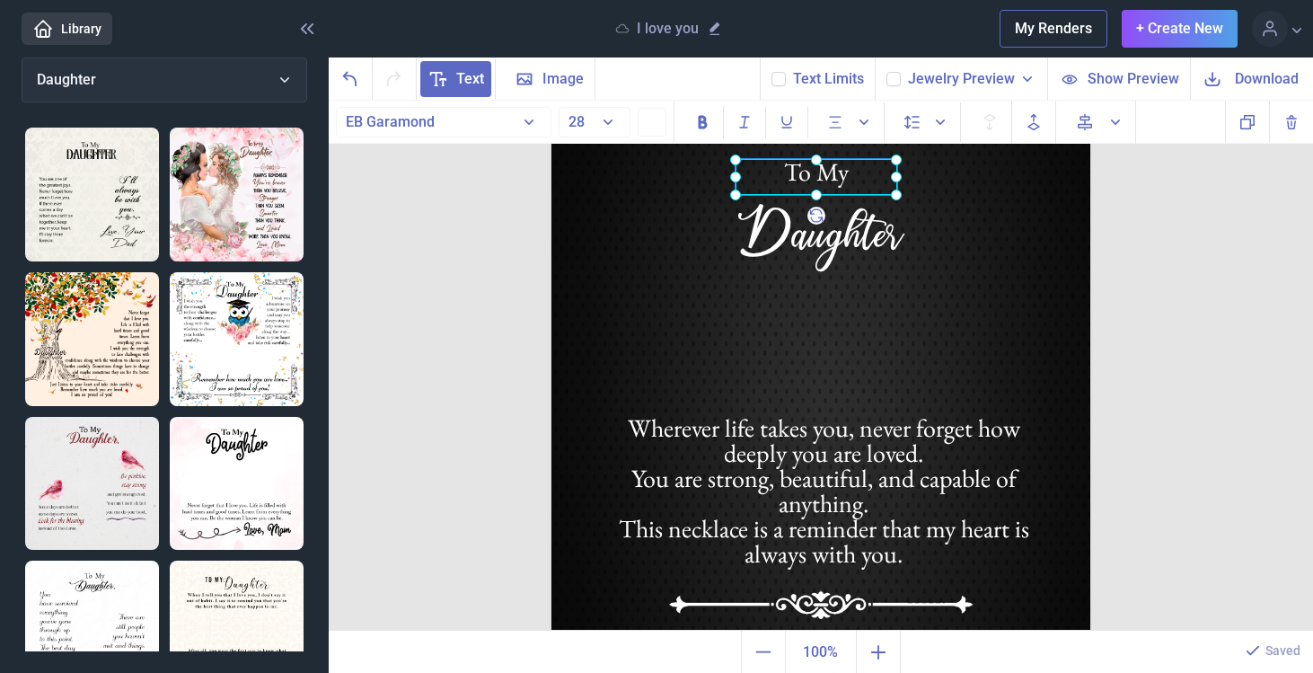
click at [551, 111] on div "To My" at bounding box center [551, 111] width 0 height 0
click at [859, 172] on div at bounding box center [816, 181] width 162 height 36
click at [946, 80] on span "Jewelry Preview" at bounding box center [961, 79] width 107 height 22
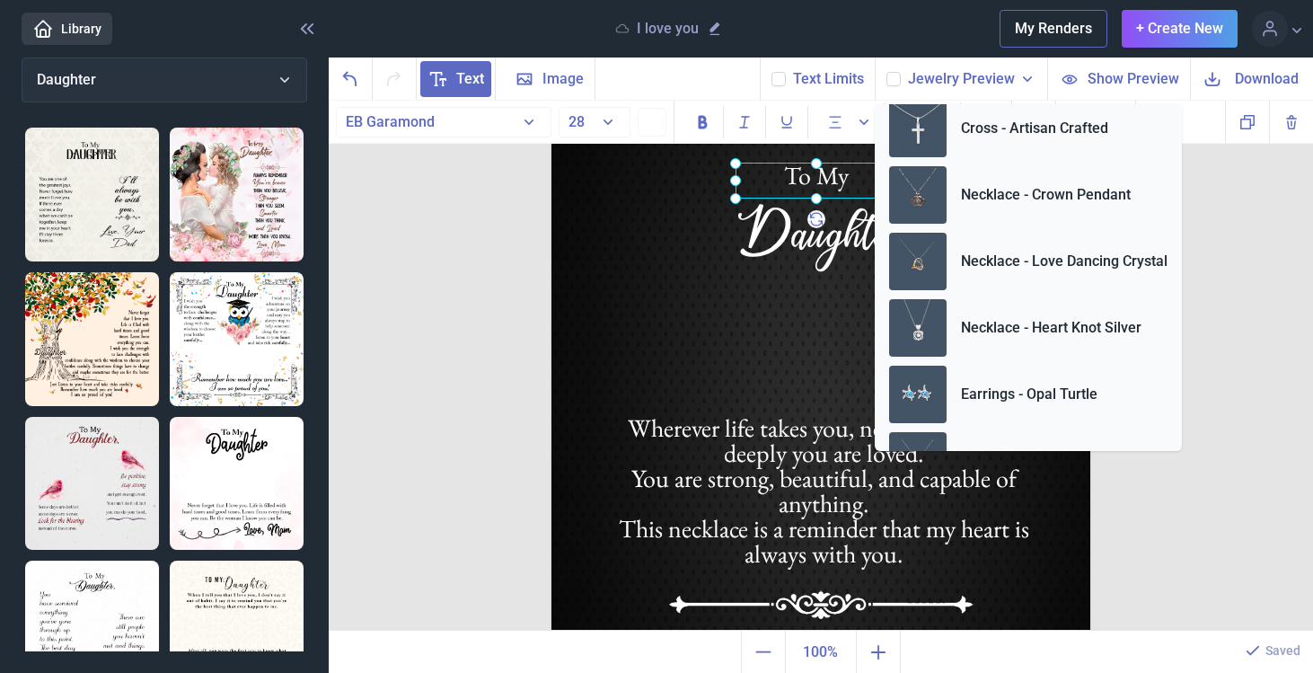
scroll to position [222, 0]
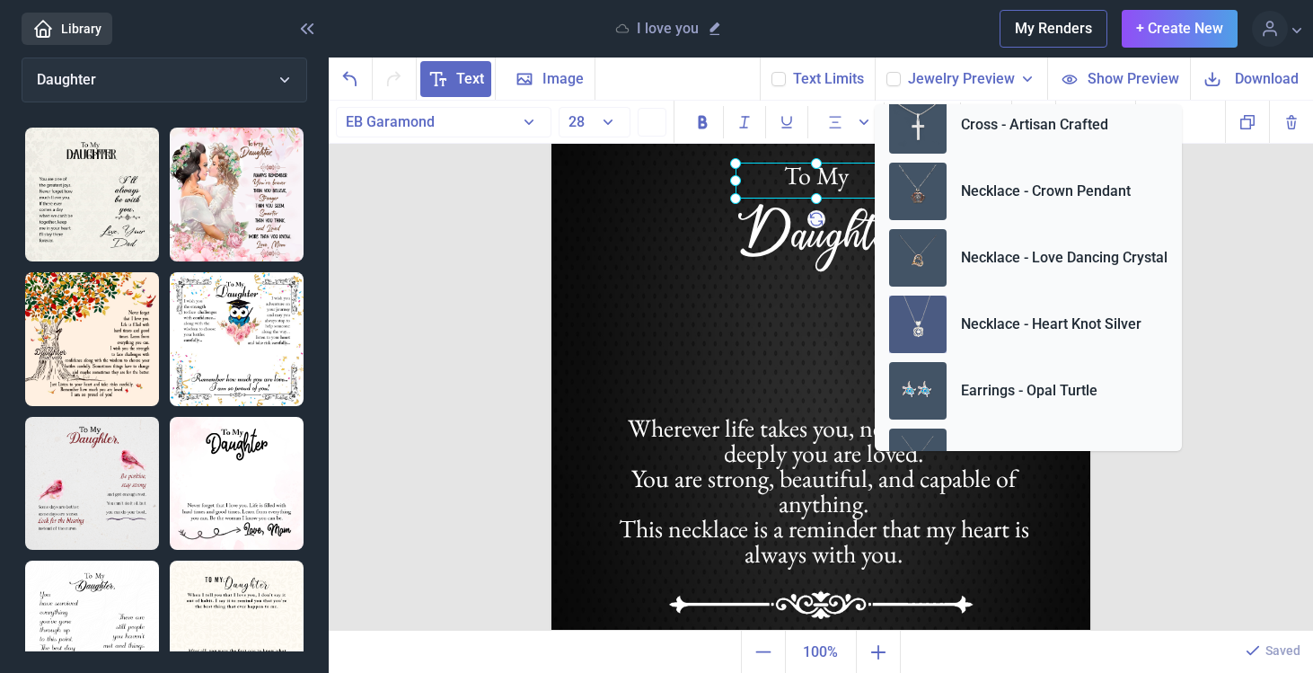
click at [1051, 321] on p "Necklace - Heart Knot Silver" at bounding box center [1051, 324] width 180 height 22
click at [894, 70] on div "Jewelry Preview" at bounding box center [961, 78] width 172 height 43
click at [894, 74] on icon at bounding box center [893, 79] width 11 height 11
click at [886, 72] on input "checkbox" at bounding box center [885, 71] width 1 height 1
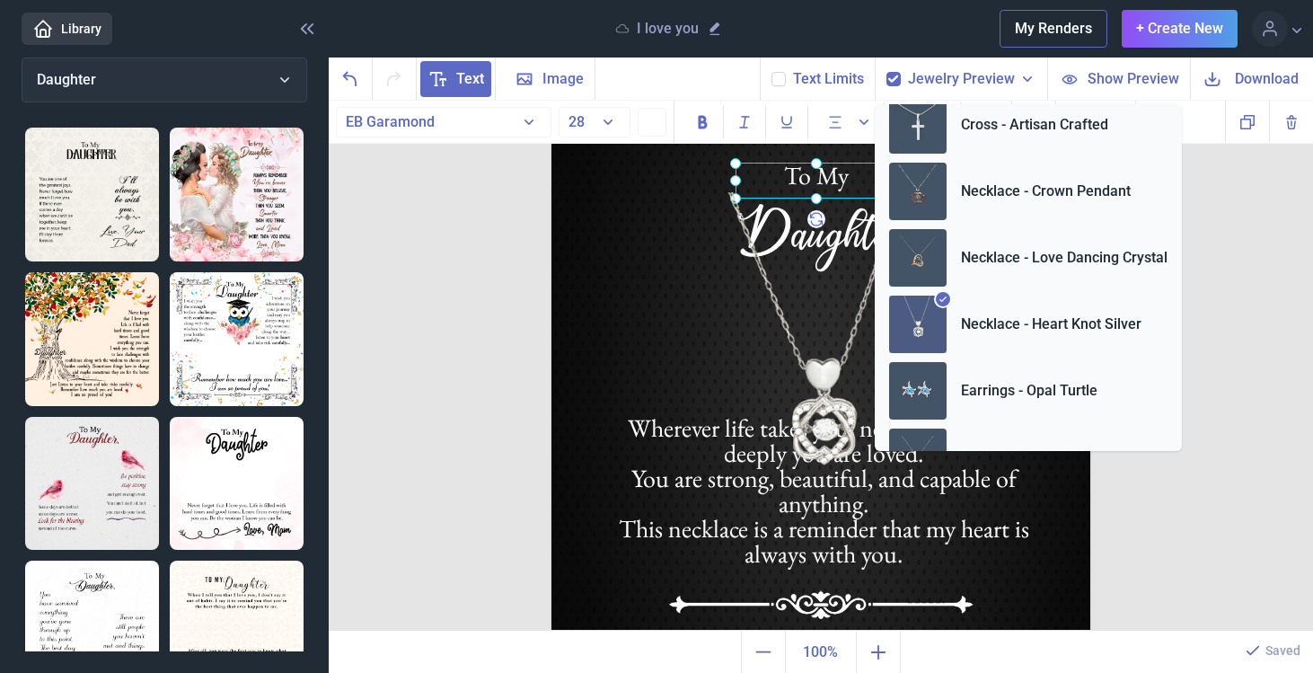
click at [894, 74] on icon at bounding box center [893, 79] width 11 height 11
click at [886, 72] on input "checkbox" at bounding box center [885, 71] width 1 height 1
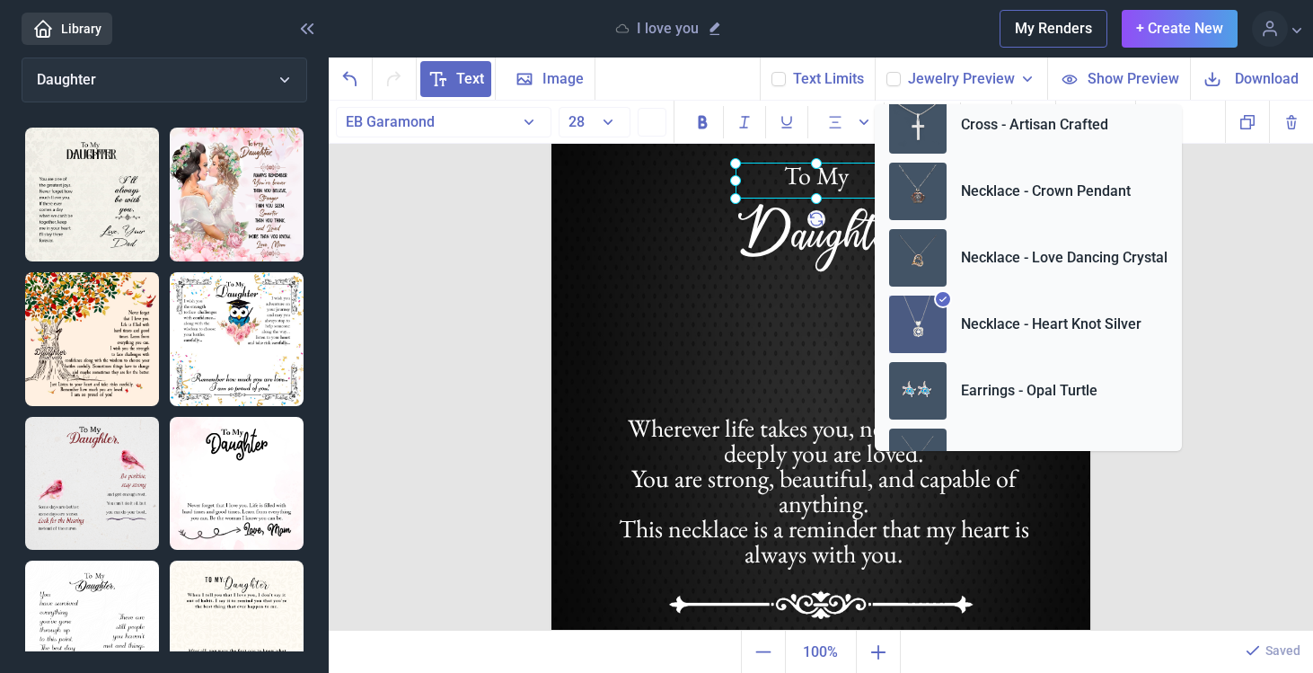
click at [589, 256] on img at bounding box center [820, 380] width 539 height 539
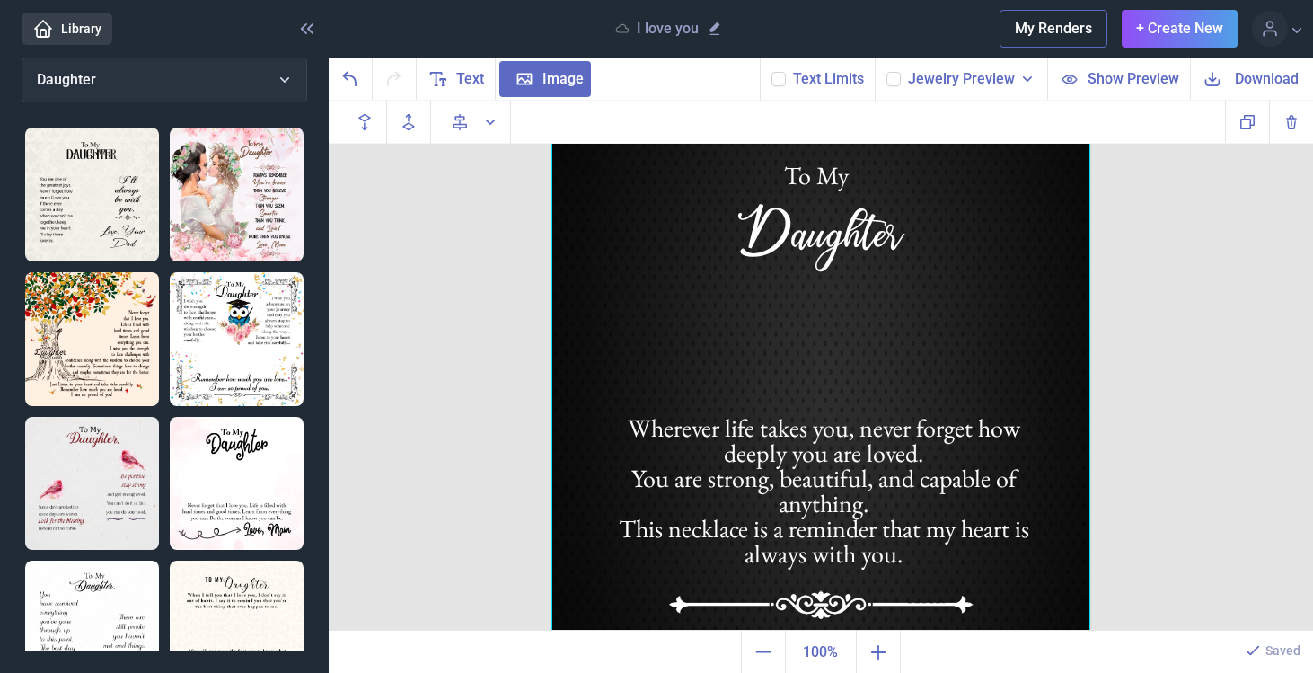
click at [892, 84] on icon at bounding box center [893, 79] width 11 height 11
click at [886, 72] on input "checkbox" at bounding box center [885, 71] width 1 height 1
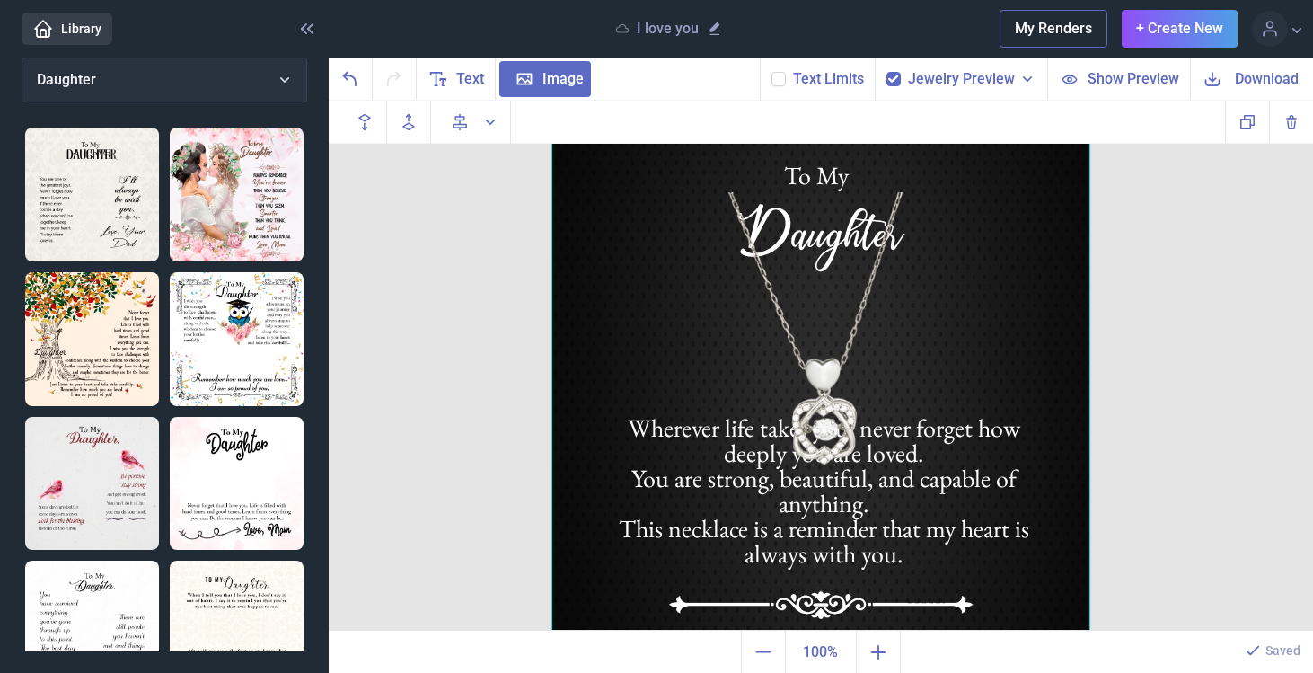
click at [893, 83] on icon at bounding box center [893, 79] width 11 height 11
click at [886, 72] on input "checkbox" at bounding box center [885, 71] width 1 height 1
checkbox input "false"
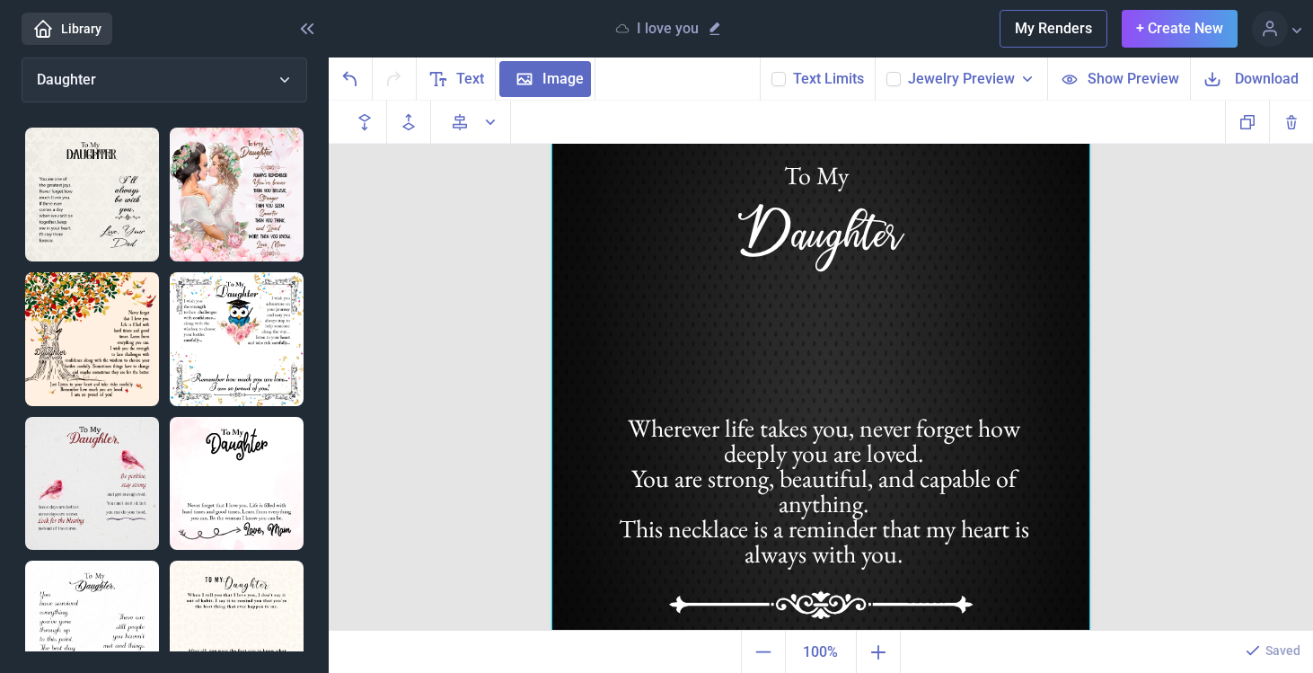
click at [780, 80] on use at bounding box center [778, 78] width 10 height 7
click at [771, 72] on input "checkbox" at bounding box center [770, 71] width 1 height 1
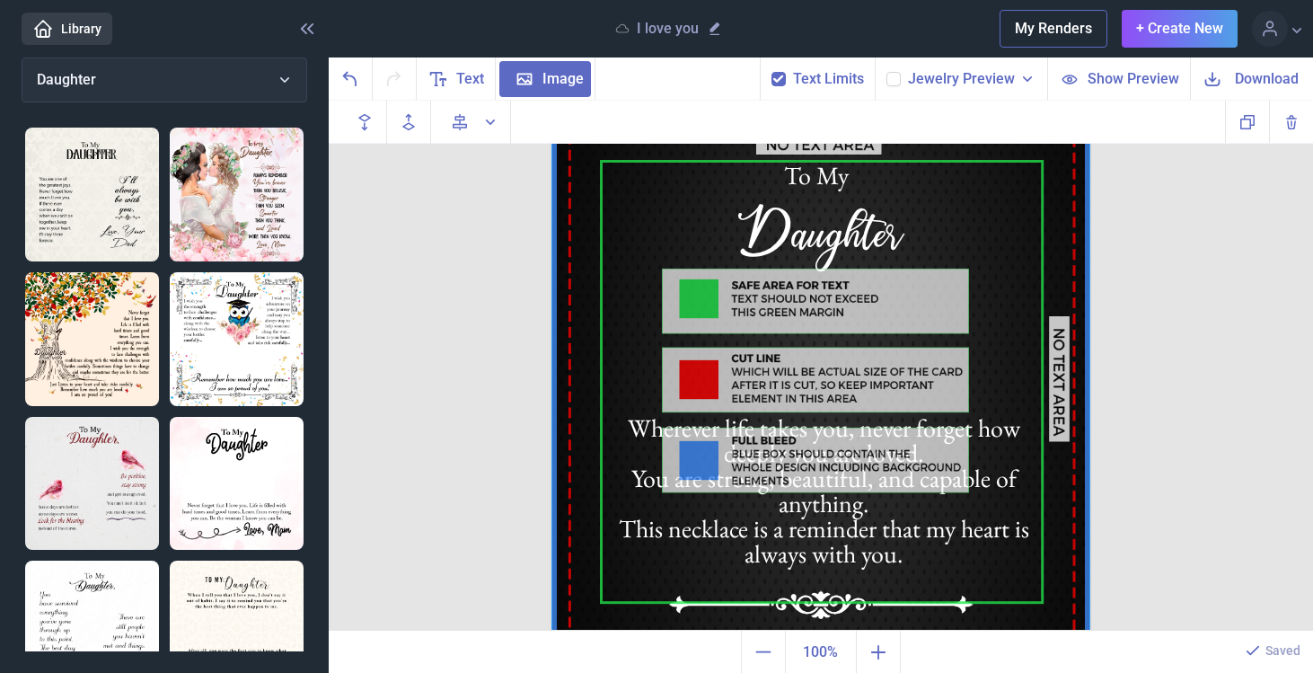
click at [780, 80] on use at bounding box center [778, 78] width 10 height 7
click at [771, 72] on input "checkbox" at bounding box center [770, 71] width 1 height 1
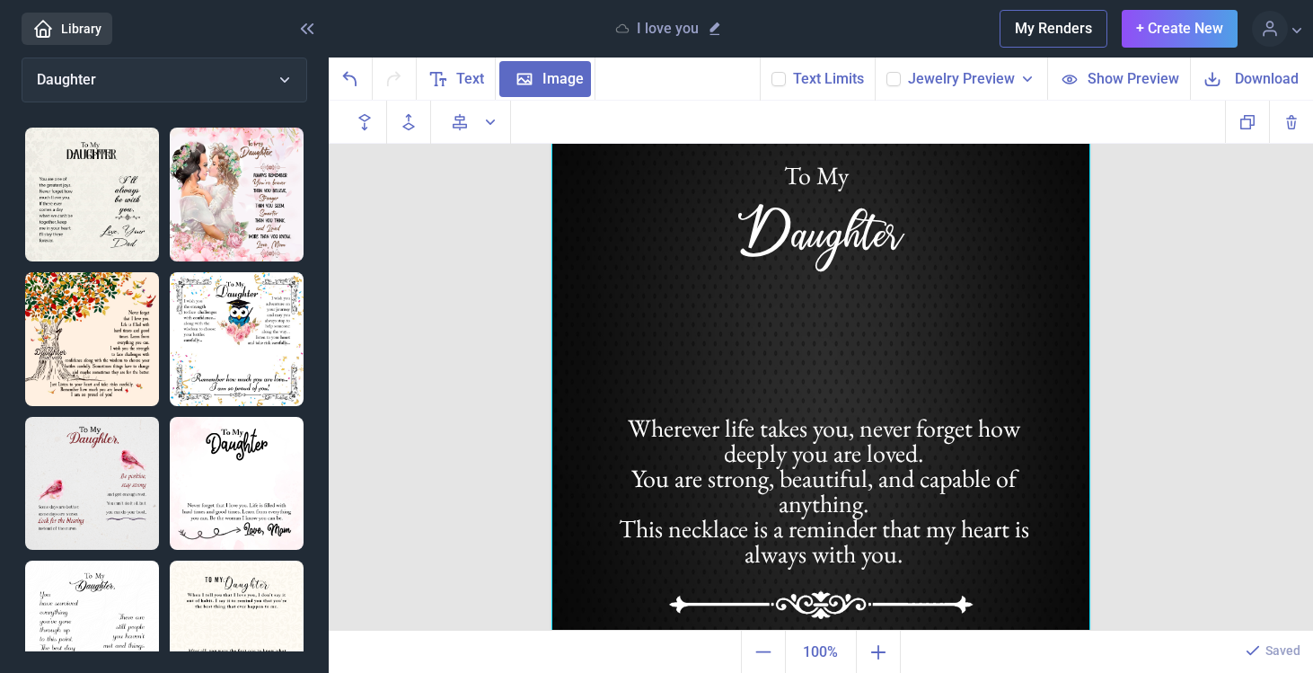
click at [782, 84] on icon at bounding box center [778, 79] width 11 height 11
click at [771, 72] on input "checkbox" at bounding box center [770, 71] width 1 height 1
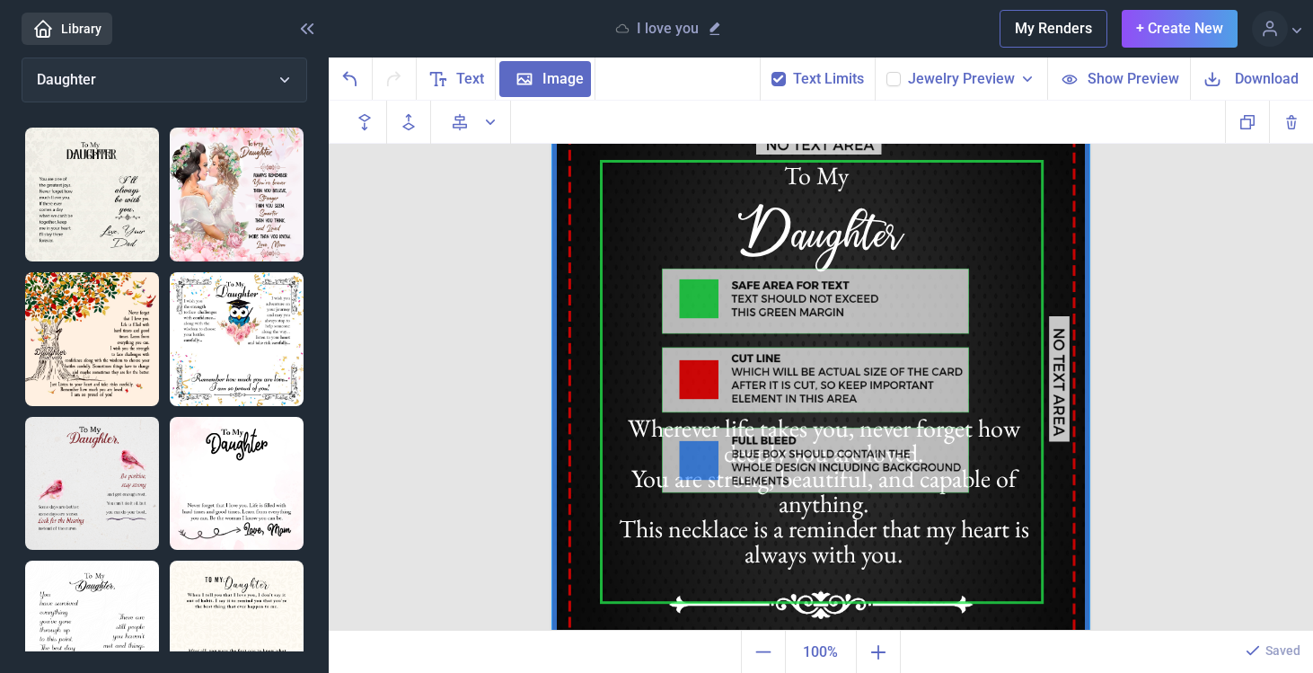
click at [782, 84] on icon at bounding box center [778, 79] width 11 height 11
click at [771, 72] on input "checkbox" at bounding box center [770, 71] width 1 height 1
checkbox input "false"
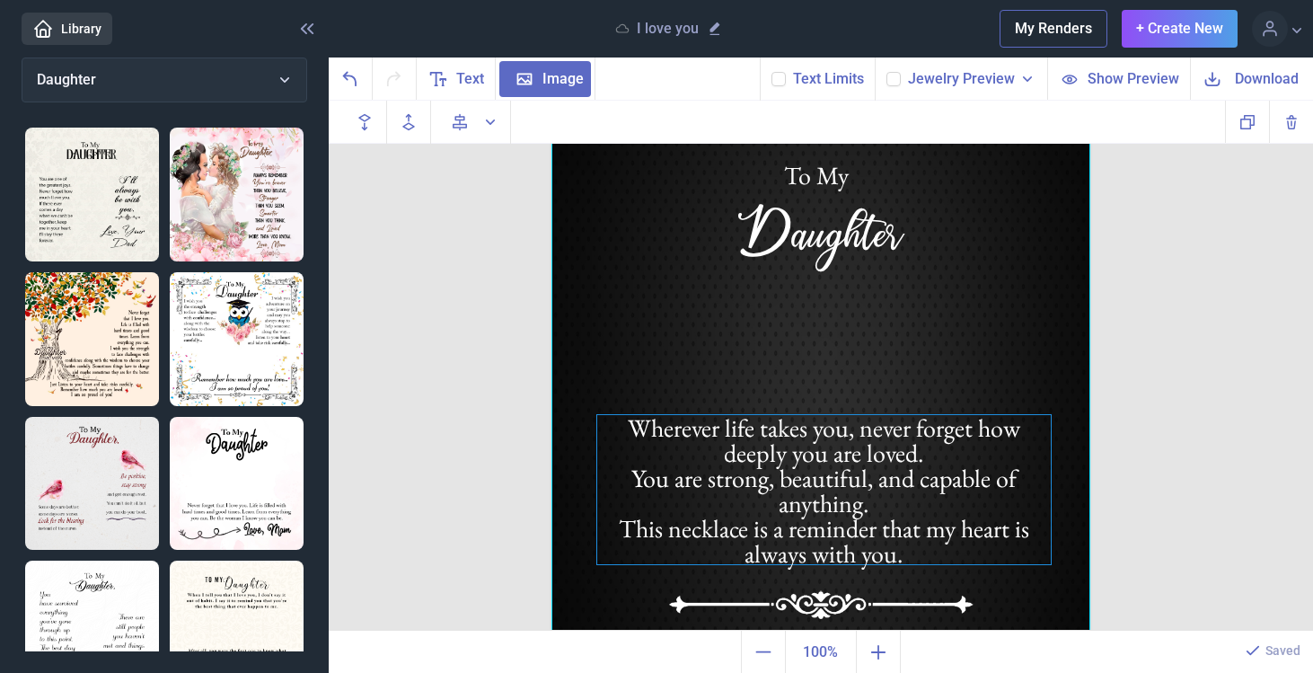
click at [811, 111] on div "Wherever life takes you, never forget how deeply you are loved. You are strong,…" at bounding box center [820, 111] width 539 height 0
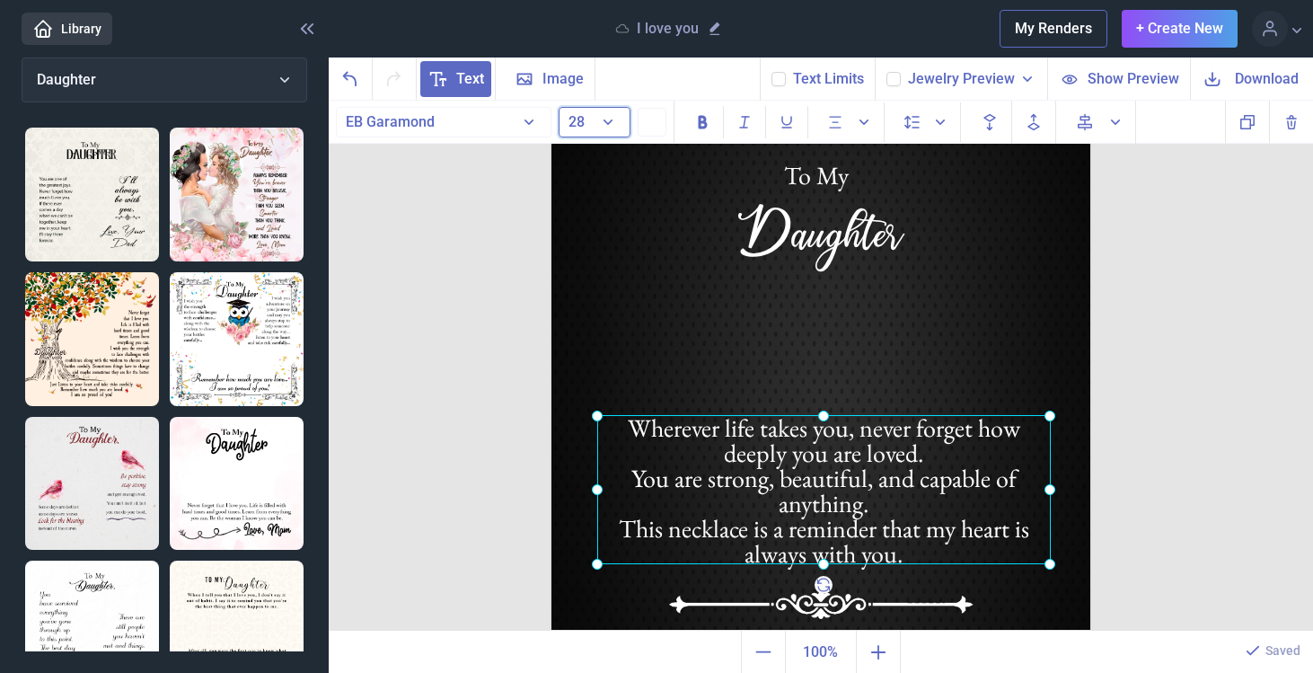
click at [602, 114] on button "28" at bounding box center [594, 122] width 72 height 31
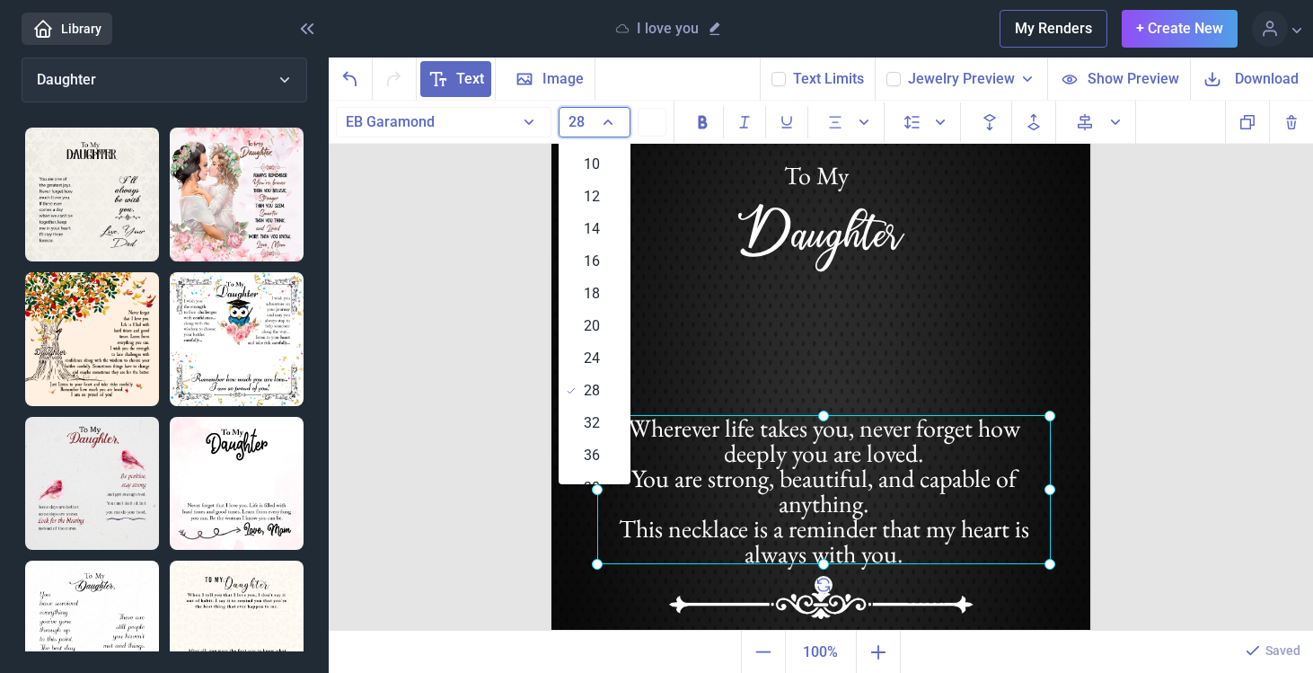
scroll to position [0, 0]
click at [598, 446] on span "24" at bounding box center [592, 446] width 16 height 22
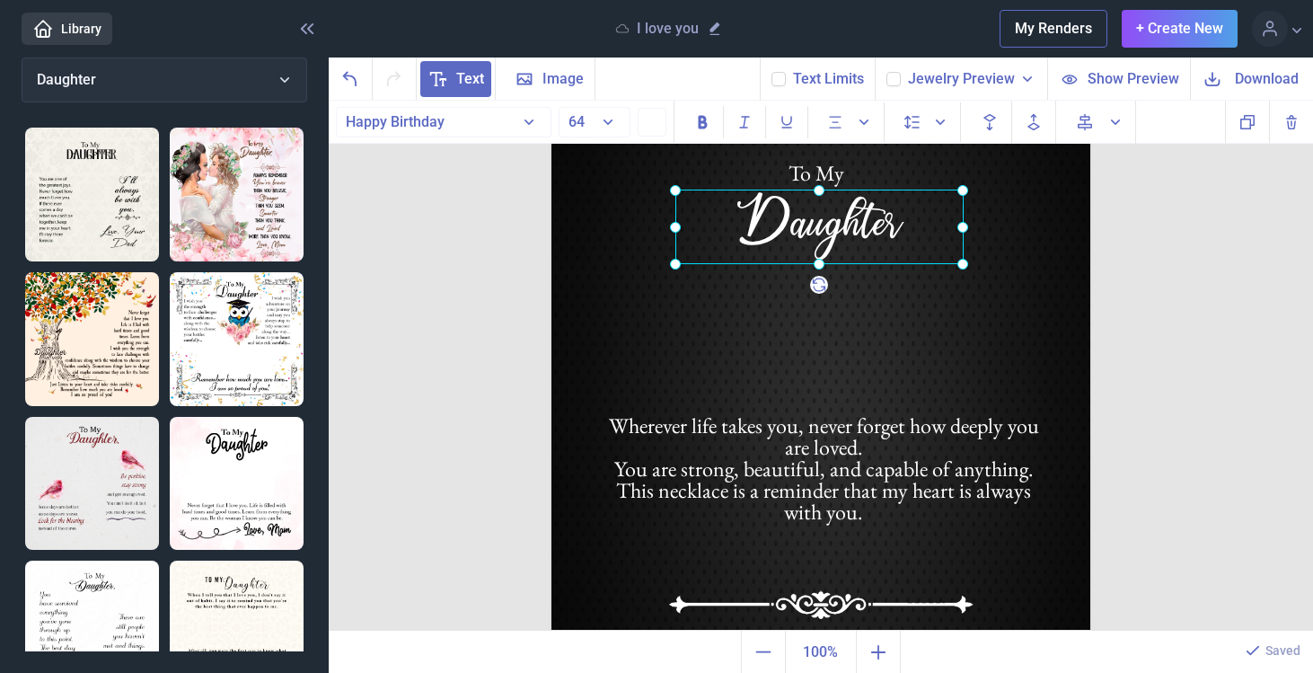
drag, startPoint x: 851, startPoint y: 218, endPoint x: 850, endPoint y: 207, distance: 10.8
click at [551, 111] on div "Daughter" at bounding box center [551, 111] width 0 height 0
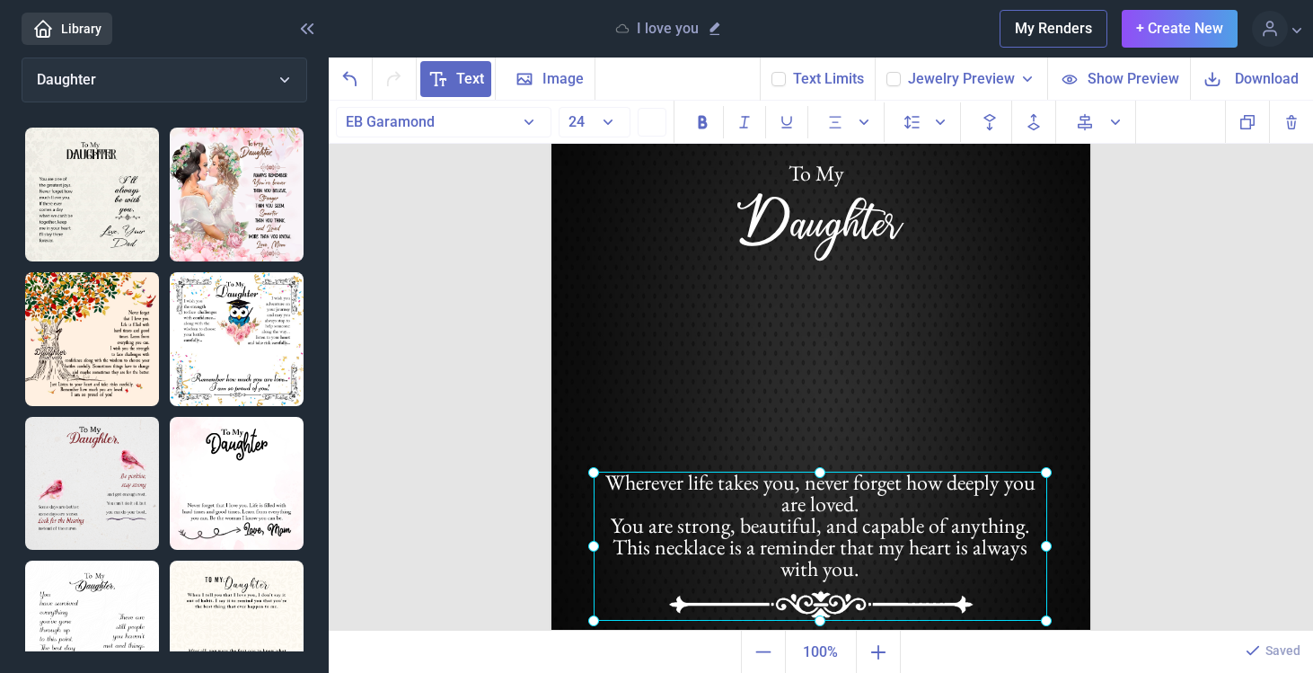
drag, startPoint x: 893, startPoint y: 435, endPoint x: 890, endPoint y: 492, distance: 56.7
click at [551, 111] on div "Wherever life takes you, never forget how deeply you are loved. You are strong,…" at bounding box center [551, 111] width 0 height 0
click at [888, 409] on img at bounding box center [820, 380] width 539 height 539
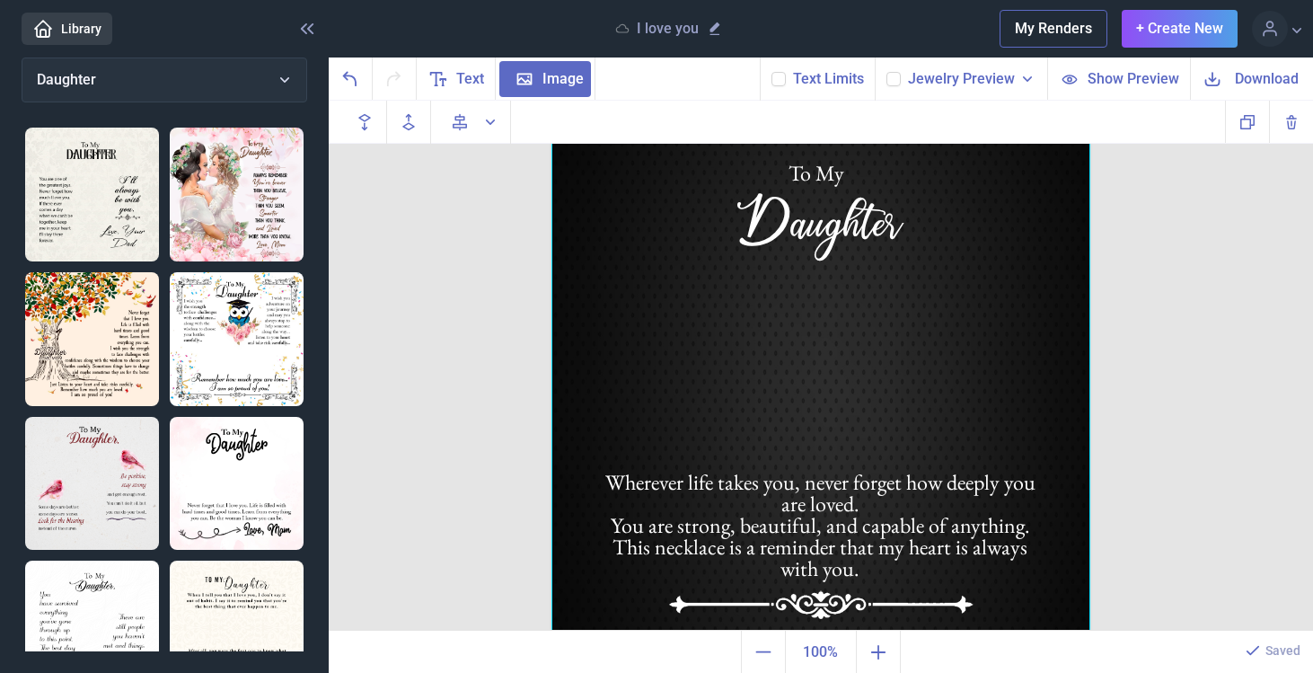
click at [899, 77] on icon at bounding box center [893, 79] width 11 height 11
click at [886, 72] on input "checkbox" at bounding box center [885, 71] width 1 height 1
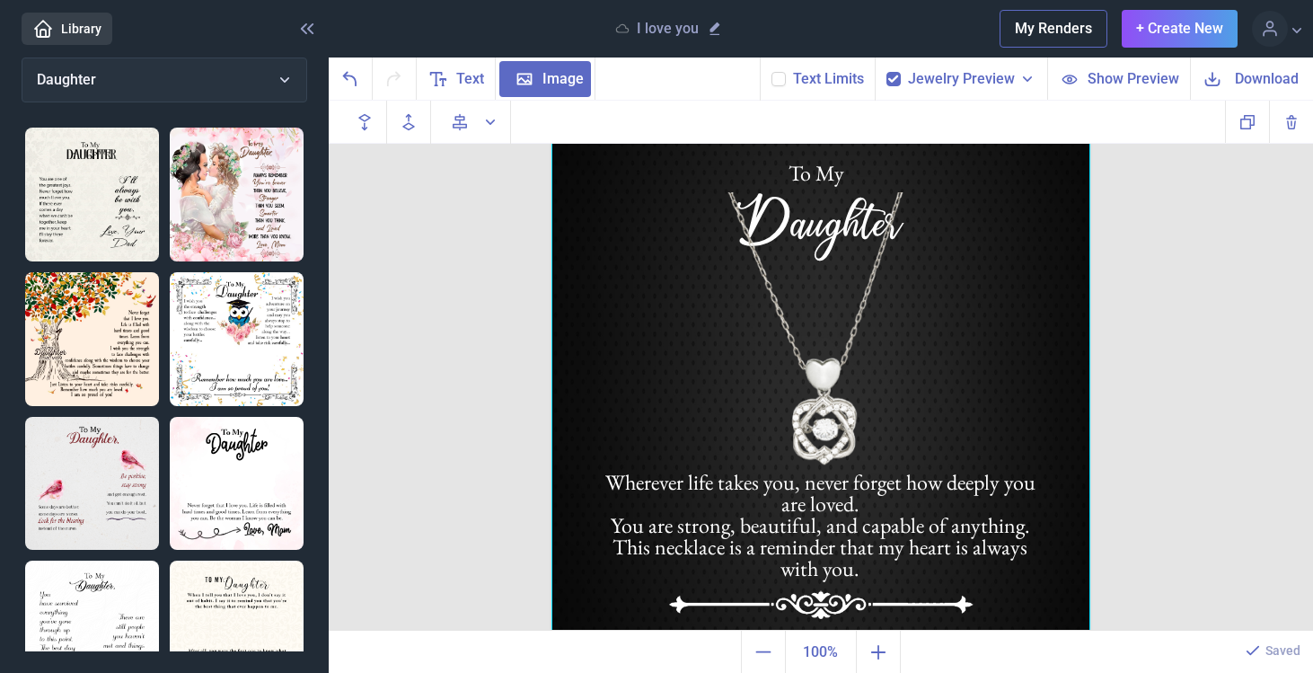
click at [899, 77] on icon at bounding box center [893, 79] width 11 height 11
click at [886, 72] on input "checkbox" at bounding box center [885, 71] width 1 height 1
checkbox input "false"
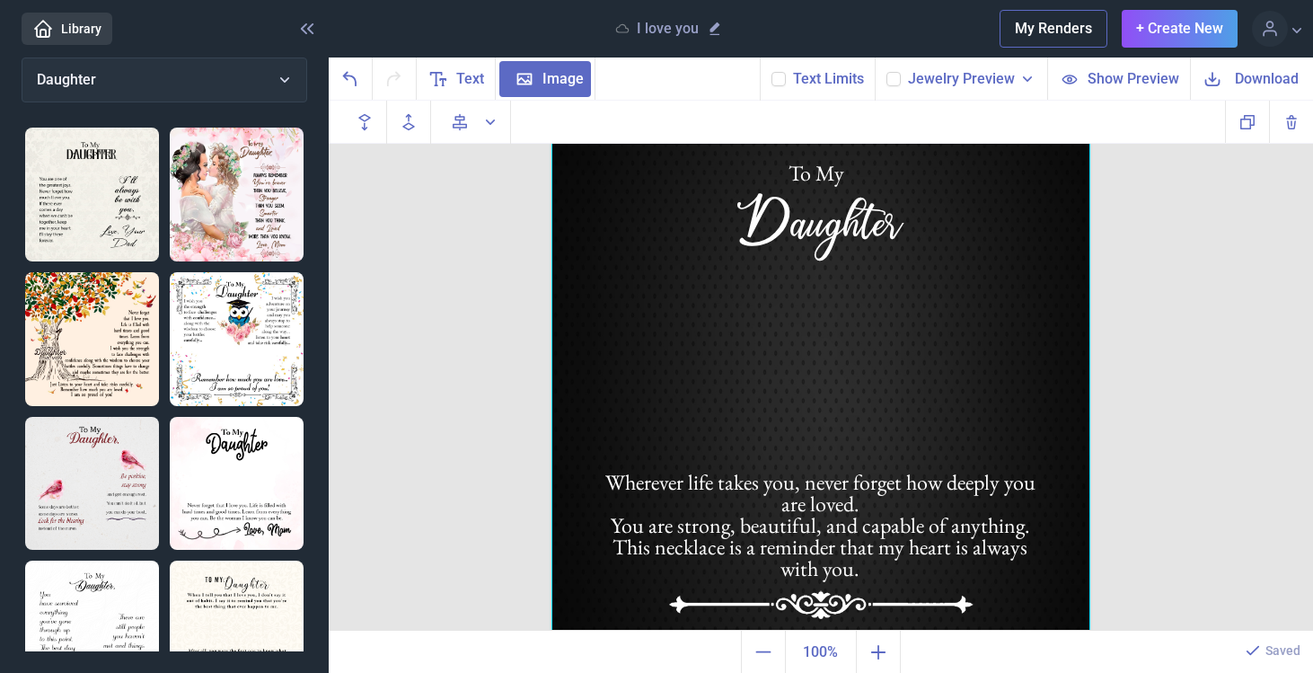
click at [782, 77] on icon at bounding box center [778, 79] width 11 height 11
click at [771, 72] on input "checkbox" at bounding box center [770, 71] width 1 height 1
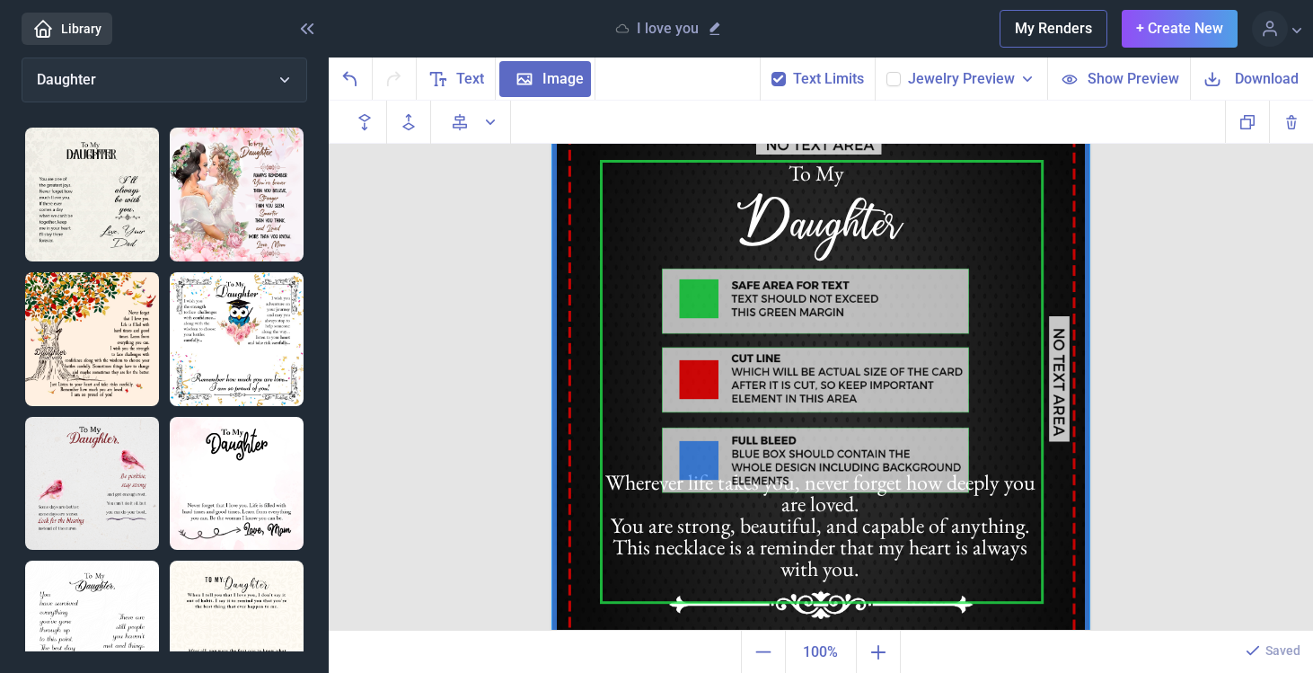
click at [782, 77] on icon at bounding box center [778, 79] width 11 height 11
click at [771, 72] on input "checkbox" at bounding box center [770, 71] width 1 height 1
checkbox input "false"
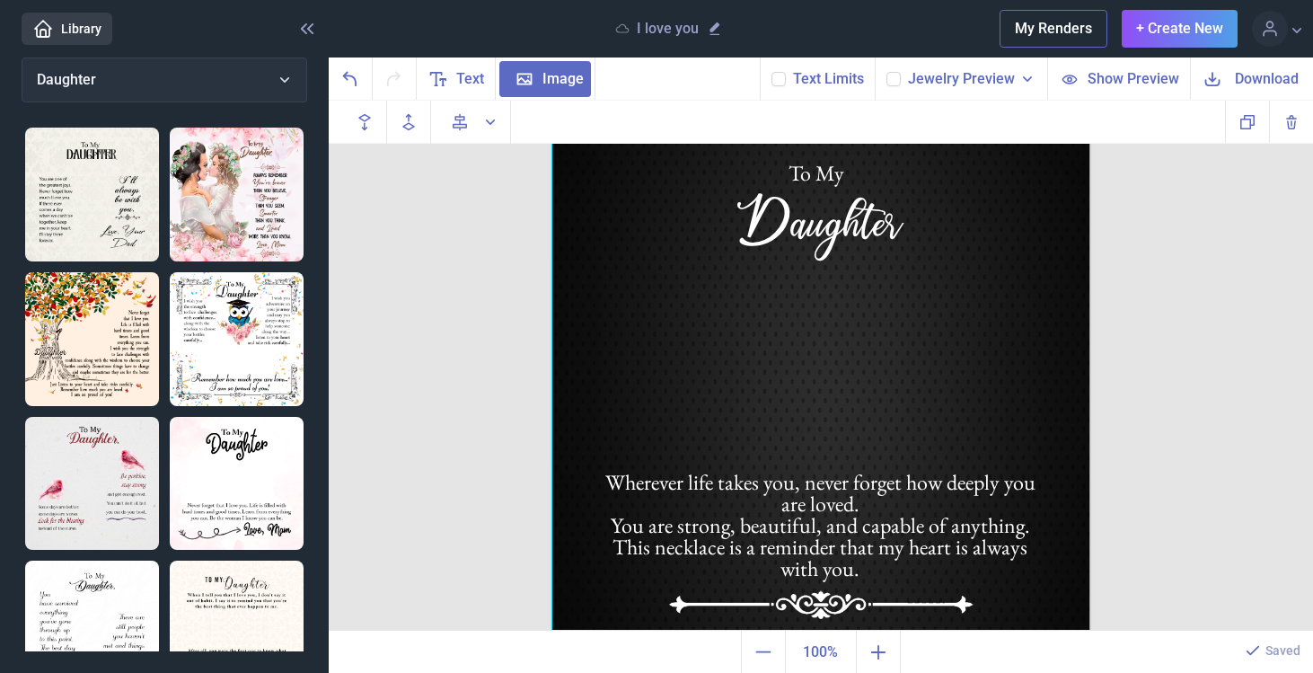
click at [960, 82] on span "Jewelry Preview" at bounding box center [961, 79] width 107 height 22
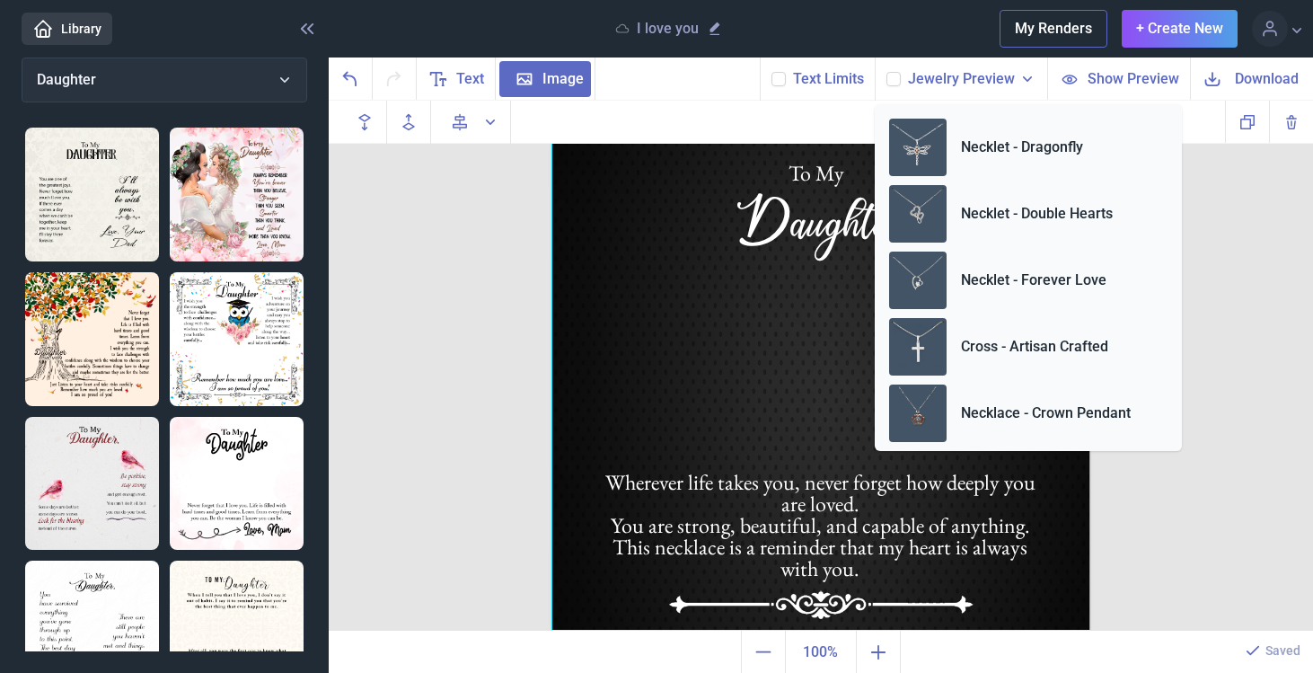
click at [756, 307] on div at bounding box center [820, 380] width 539 height 539
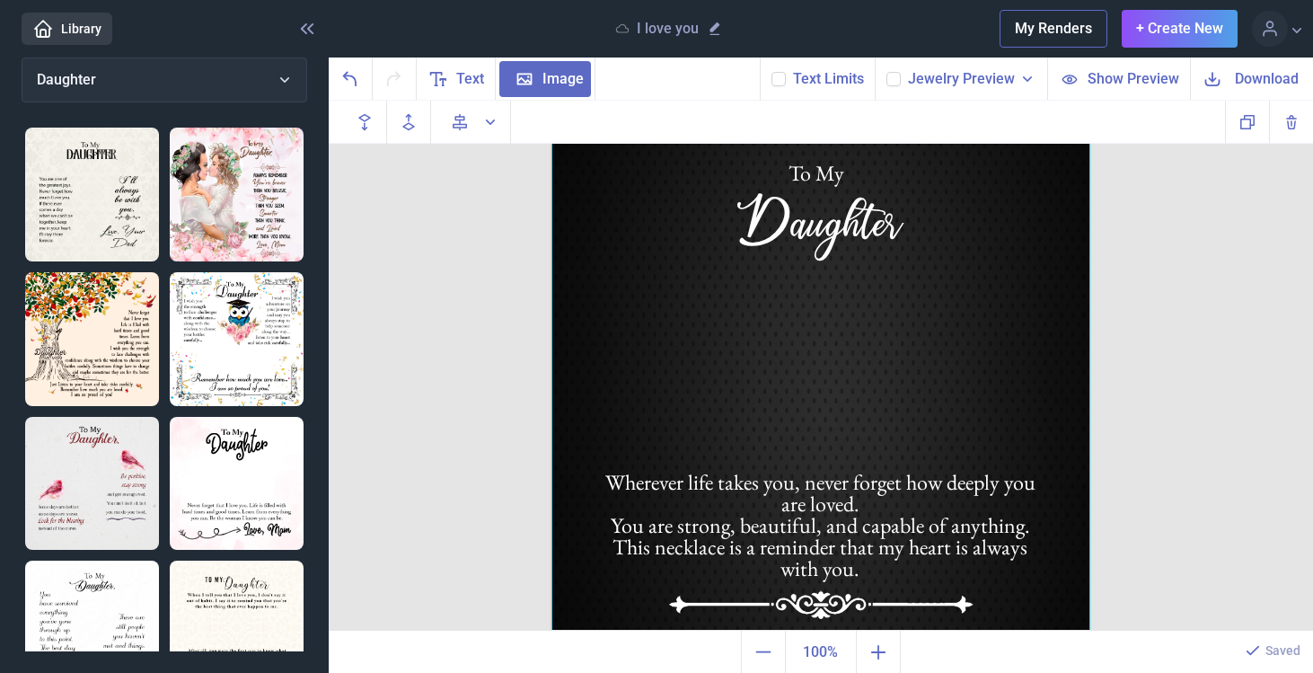
click at [1268, 75] on span "Download" at bounding box center [1267, 78] width 64 height 21
